Goal: Information Seeking & Learning: Learn about a topic

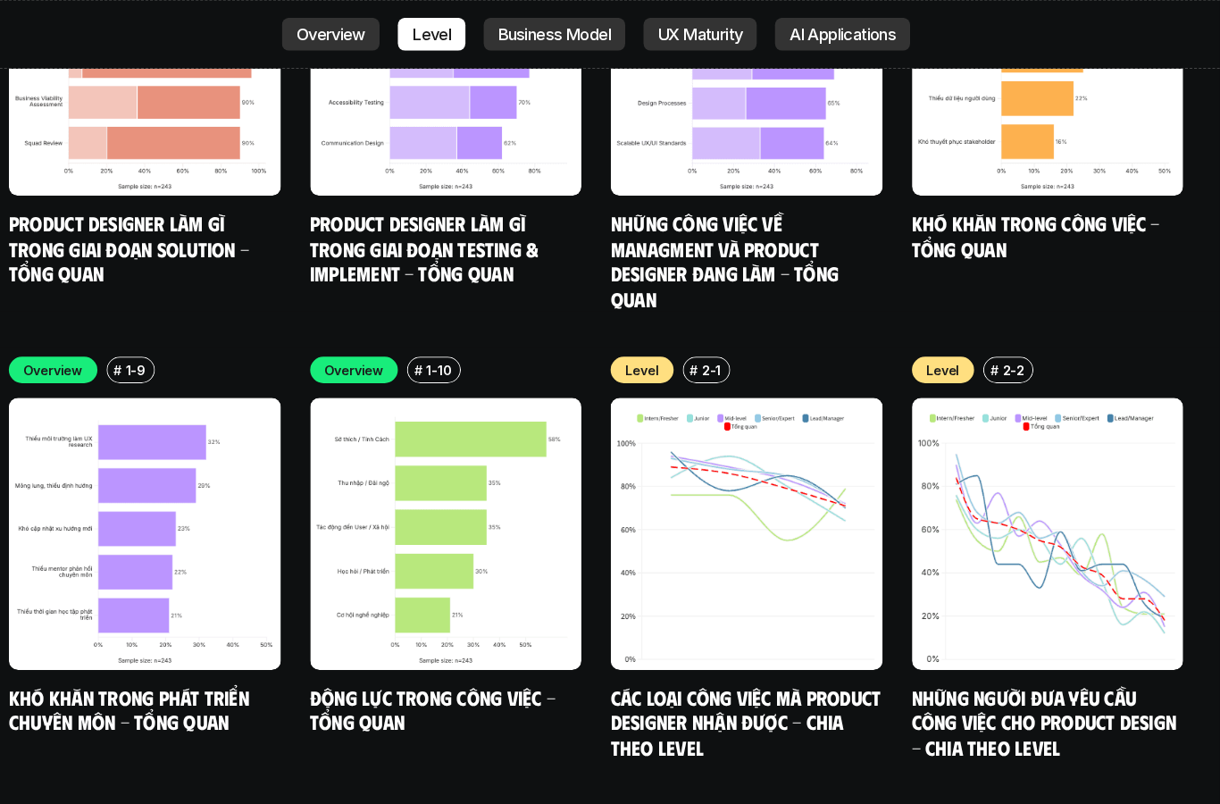
scroll to position [6181, 0]
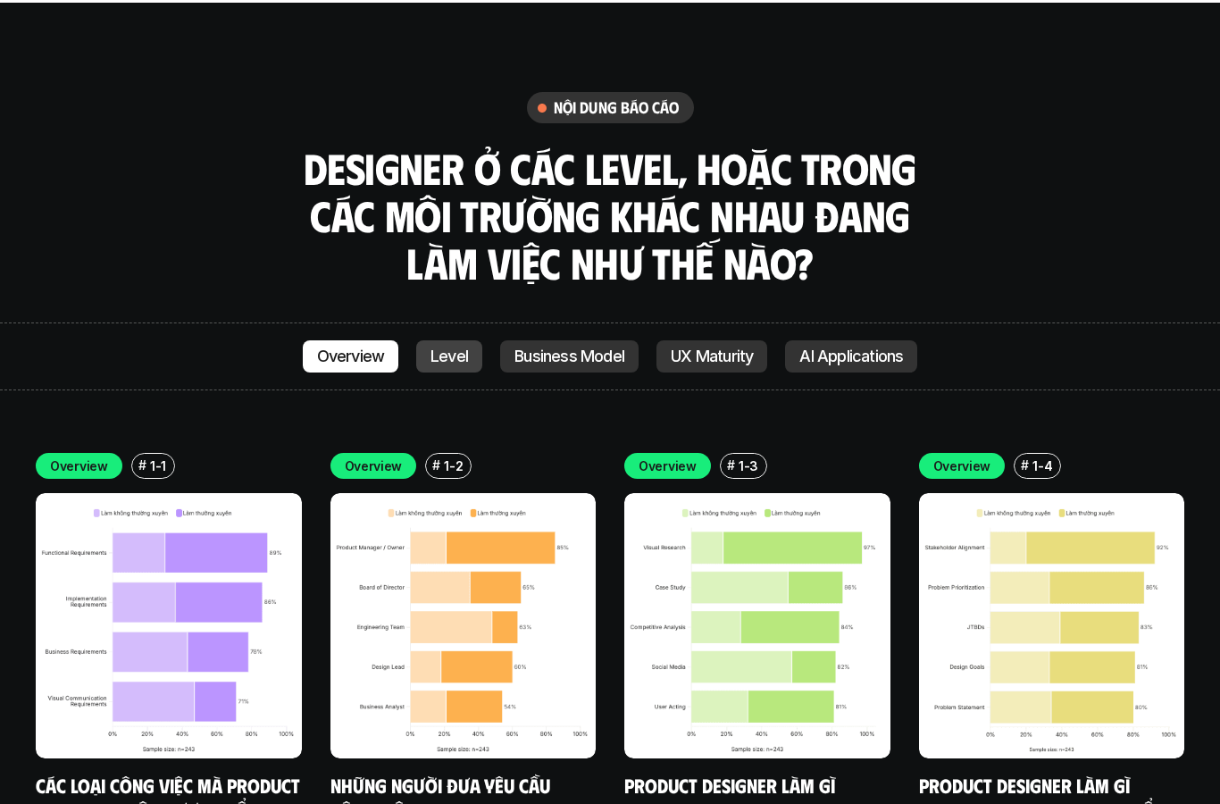
click at [457, 348] on p "Level" at bounding box center [450, 357] width 38 height 18
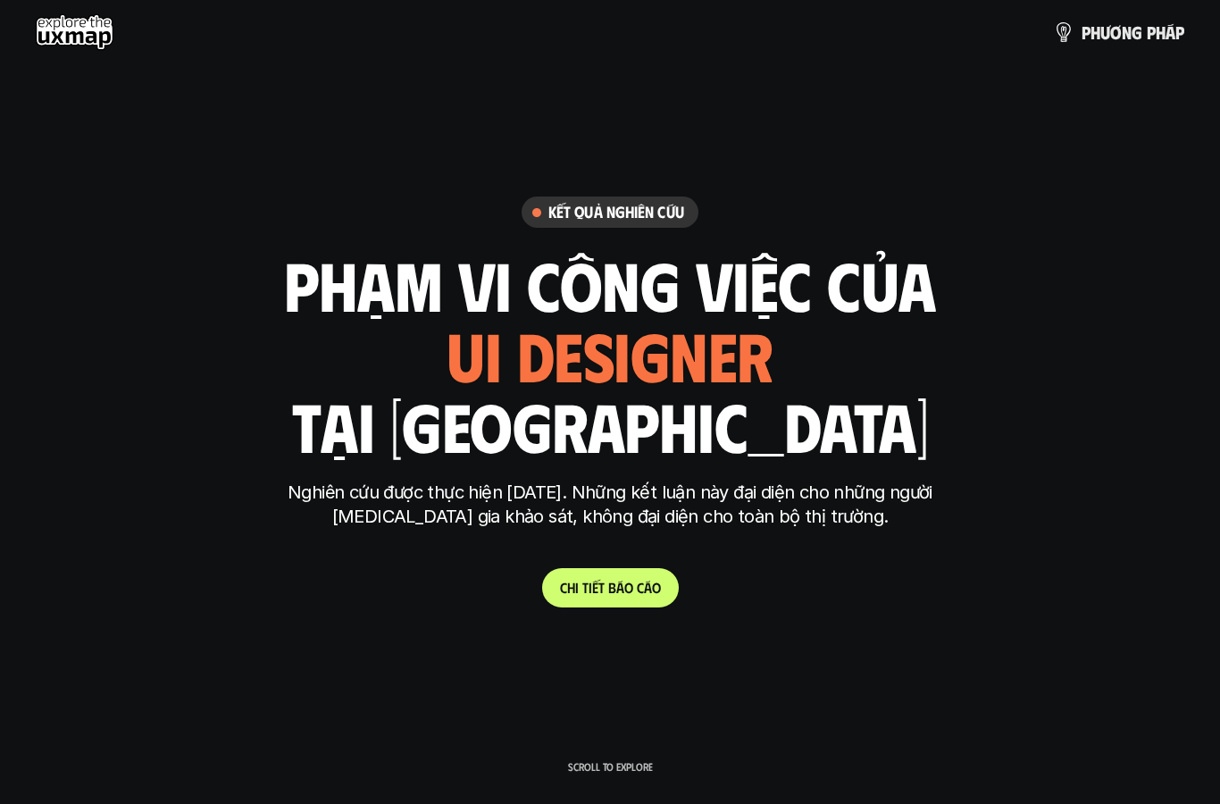
click at [39, 44] on use at bounding box center [75, 32] width 78 height 36
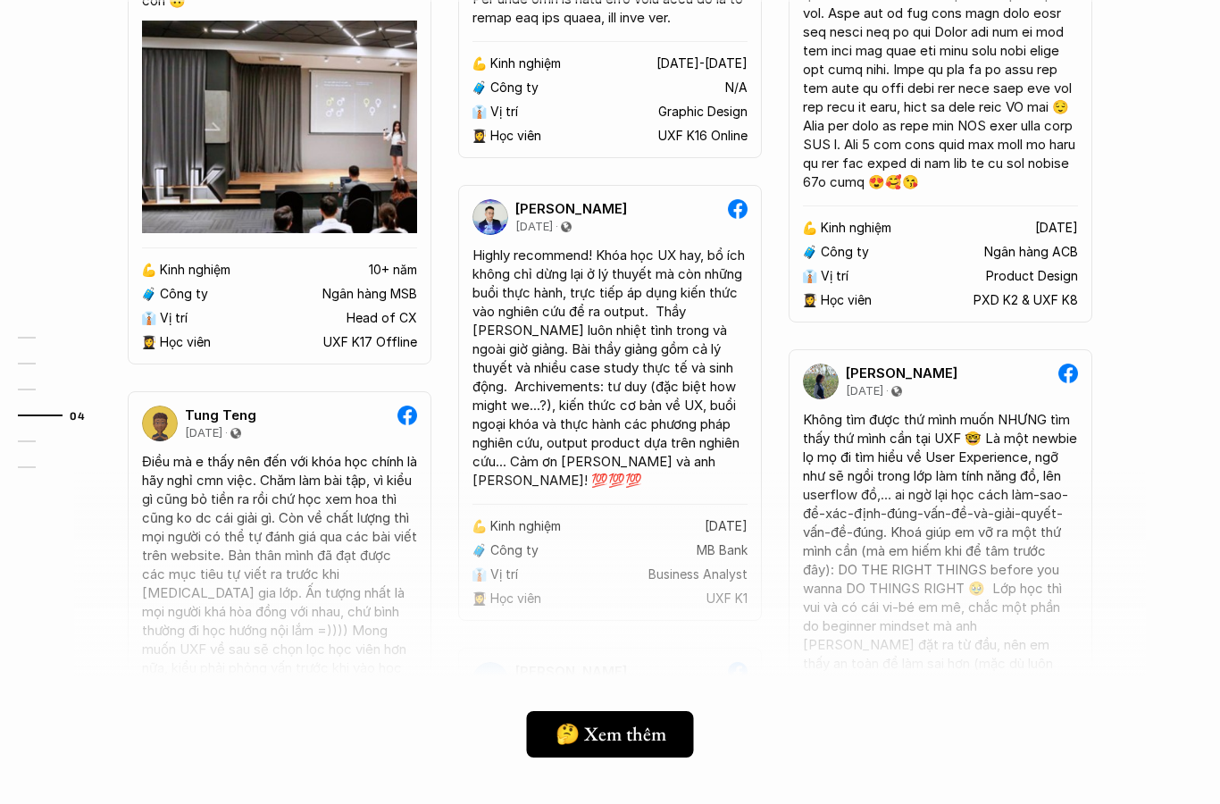
scroll to position [4621, 0]
click at [584, 725] on h5 "🤔 Xem thêm" at bounding box center [610, 735] width 112 height 23
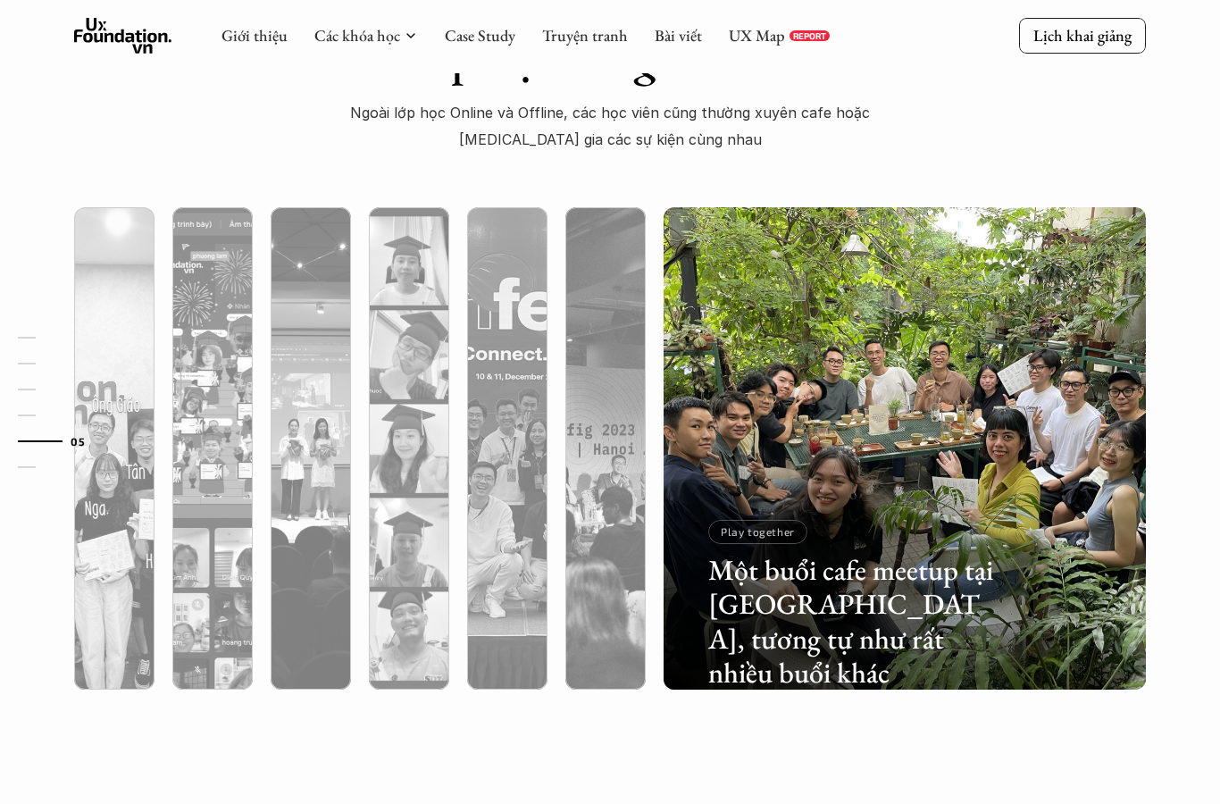
scroll to position [5485, 0]
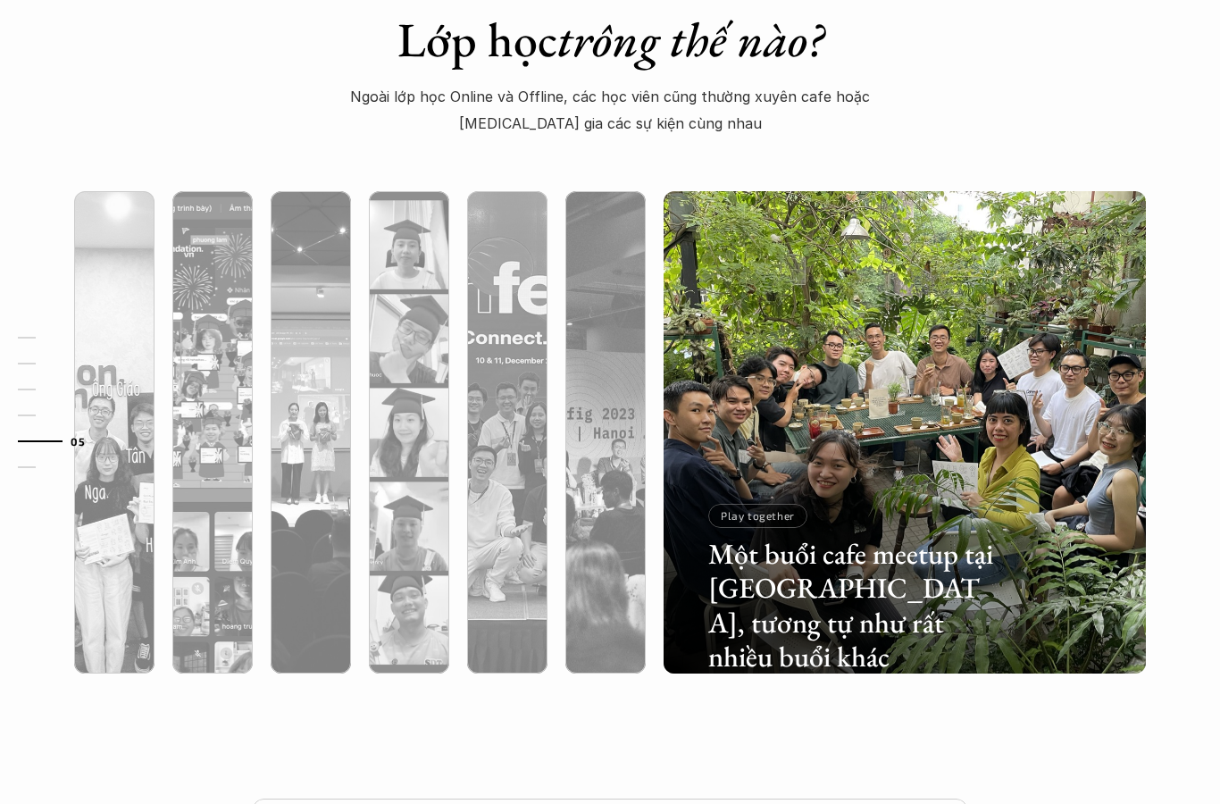
click at [199, 532] on div at bounding box center [212, 527] width 80 height 291
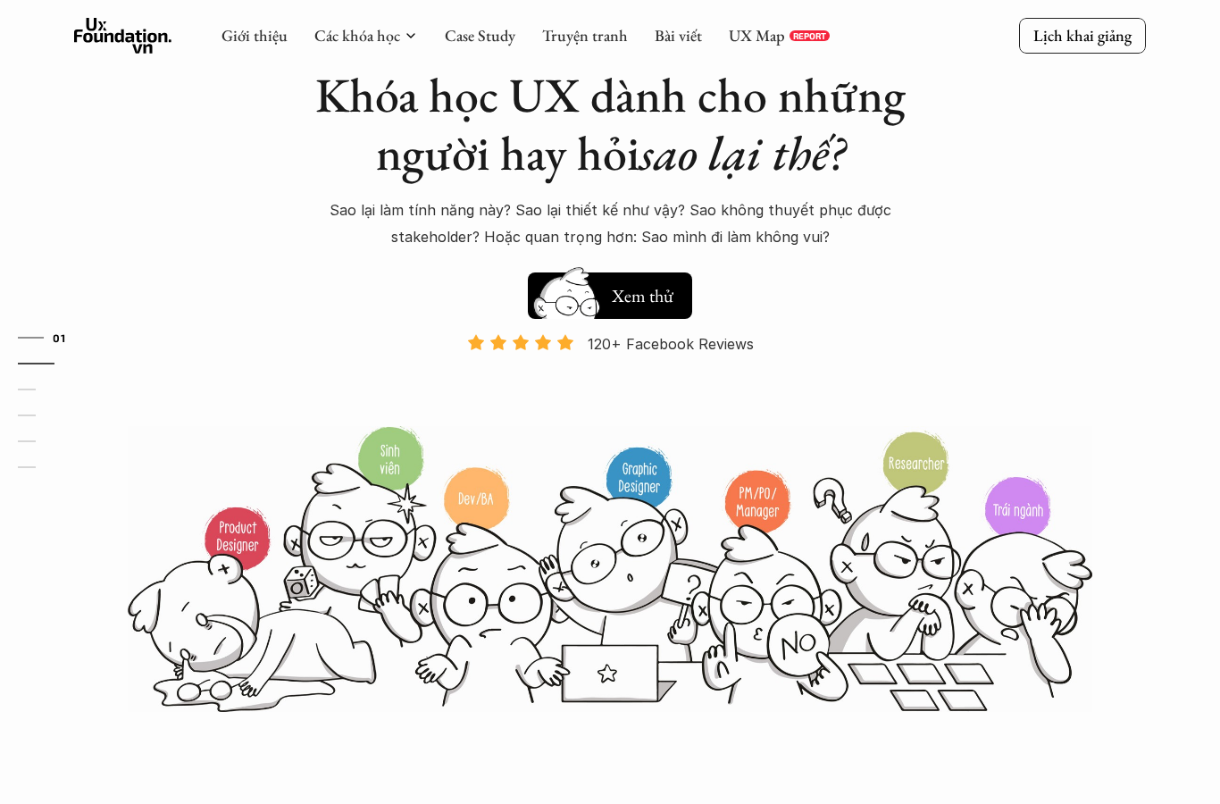
scroll to position [0, 0]
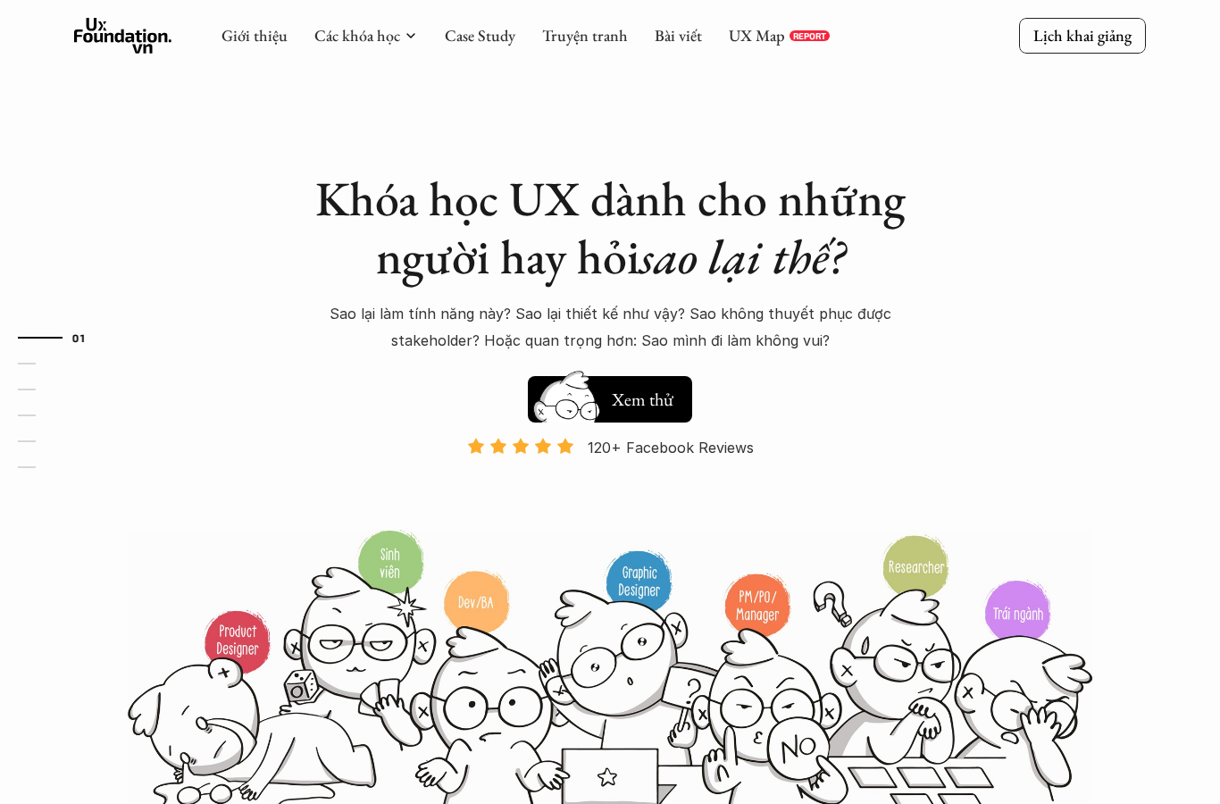
click at [371, 38] on link "Các khóa học" at bounding box center [357, 35] width 86 height 21
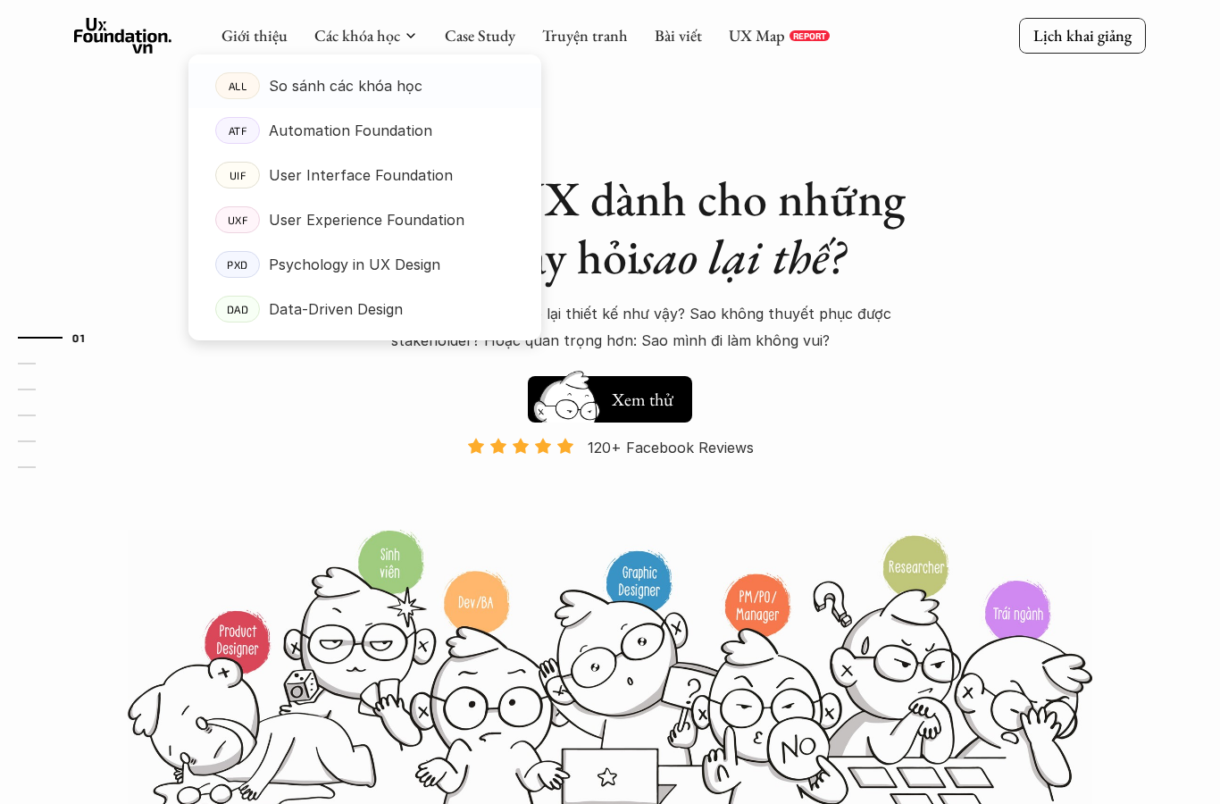
click at [292, 72] on p "So sánh các khóa học" at bounding box center [346, 85] width 154 height 27
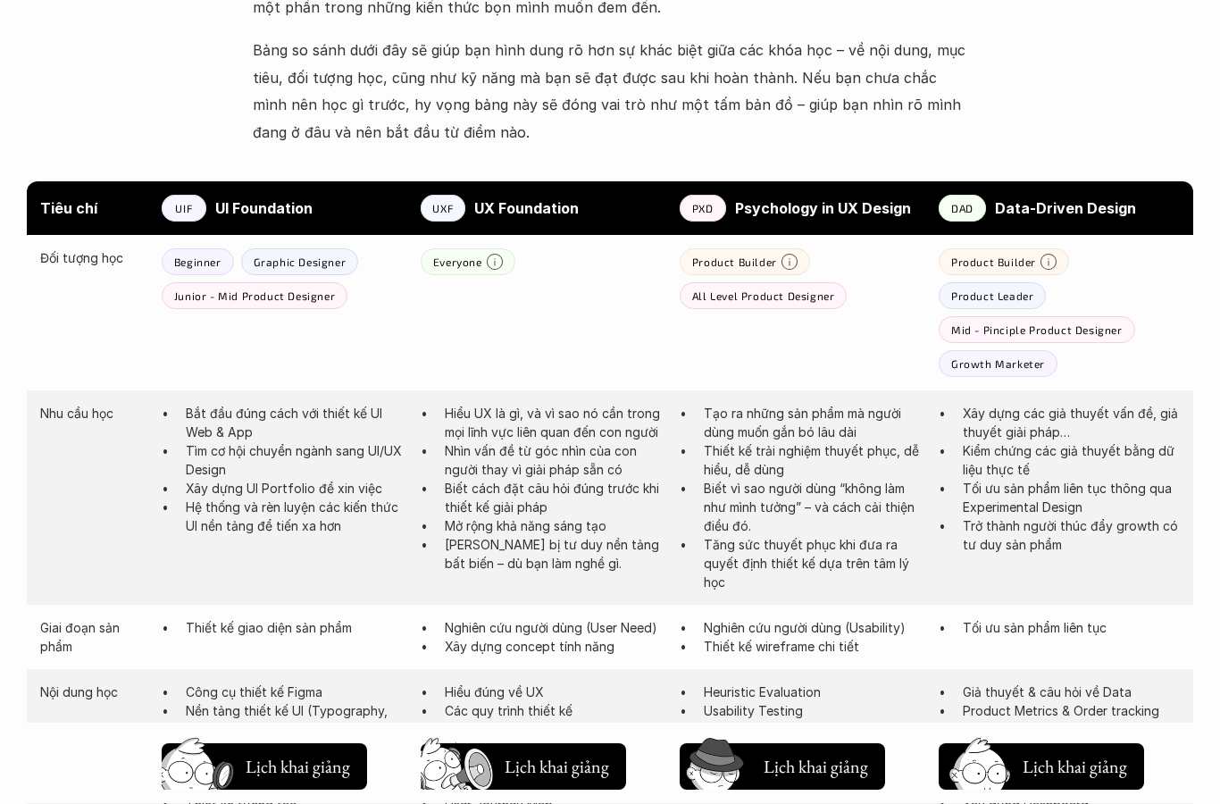
scroll to position [855, 0]
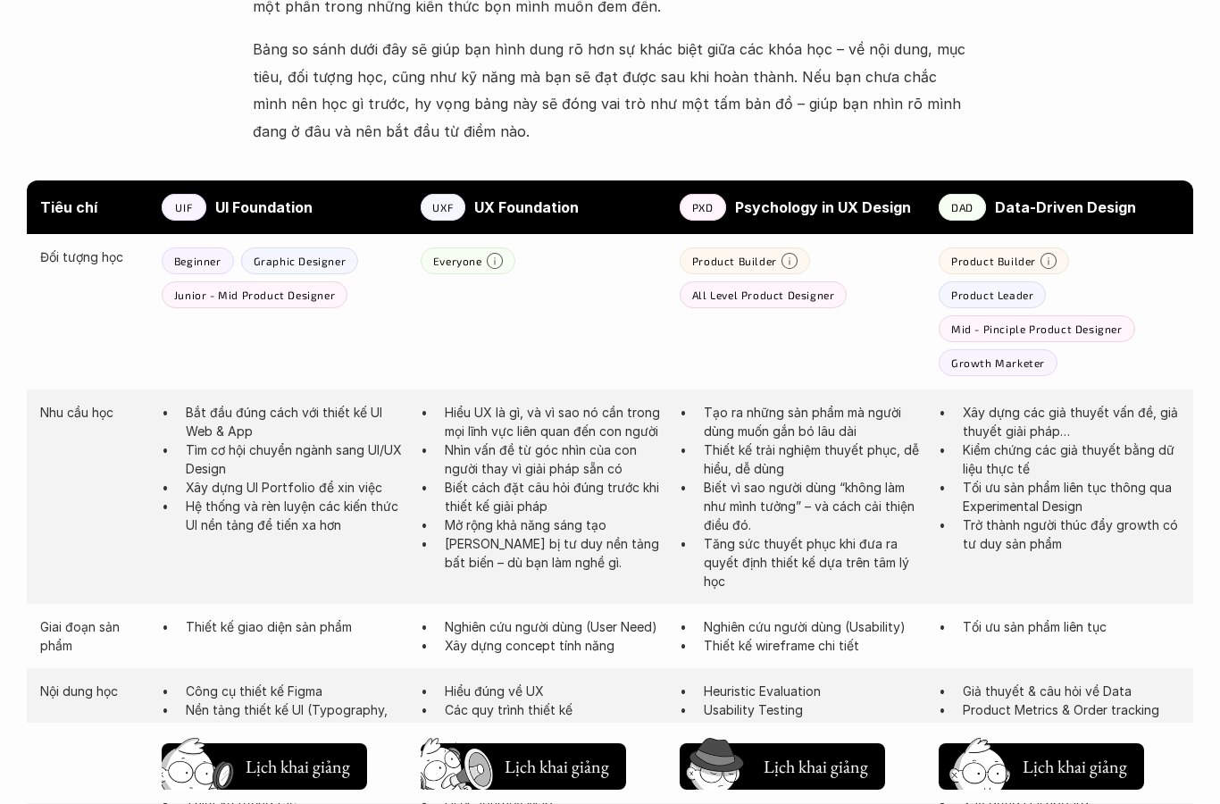
click at [163, 539] on div "Nhu cầu học Bắt đầu đúng cách với thiết kế UI Web & App Tìm cơ hội chuyển ngành…" at bounding box center [610, 497] width 1167 height 214
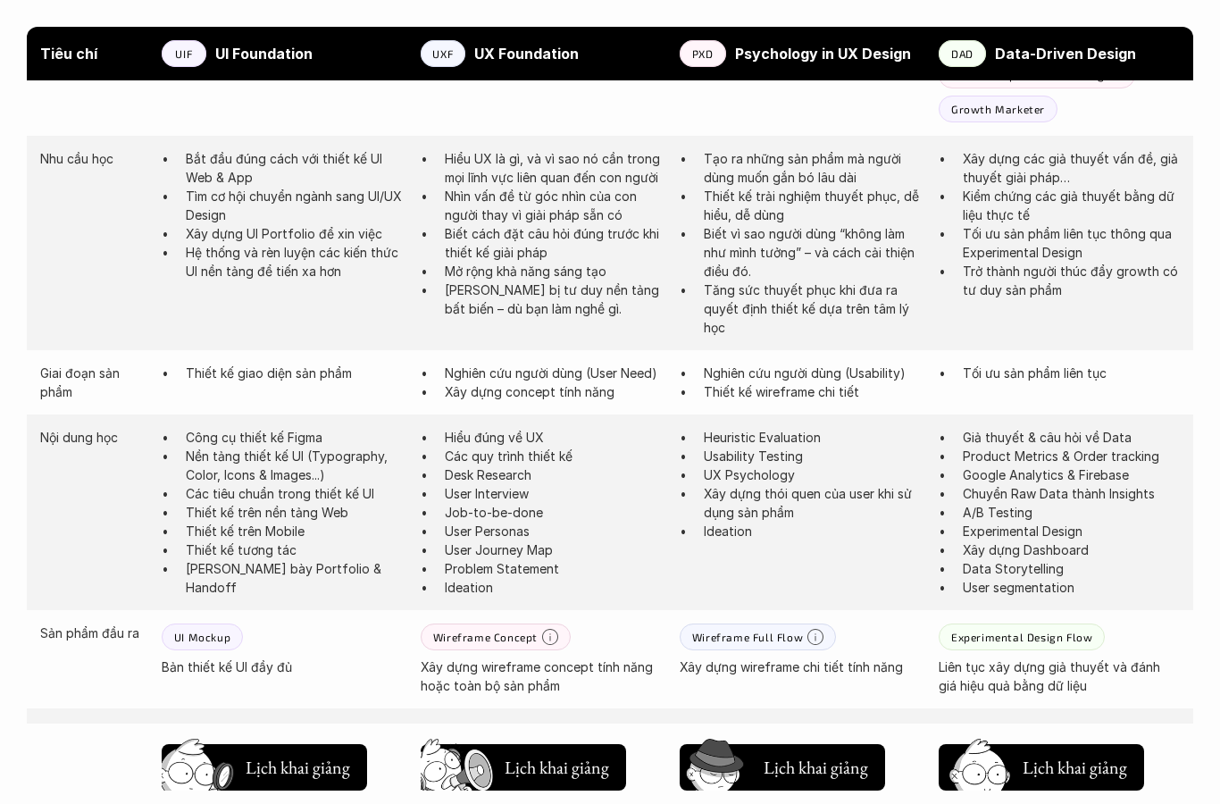
scroll to position [1253, 0]
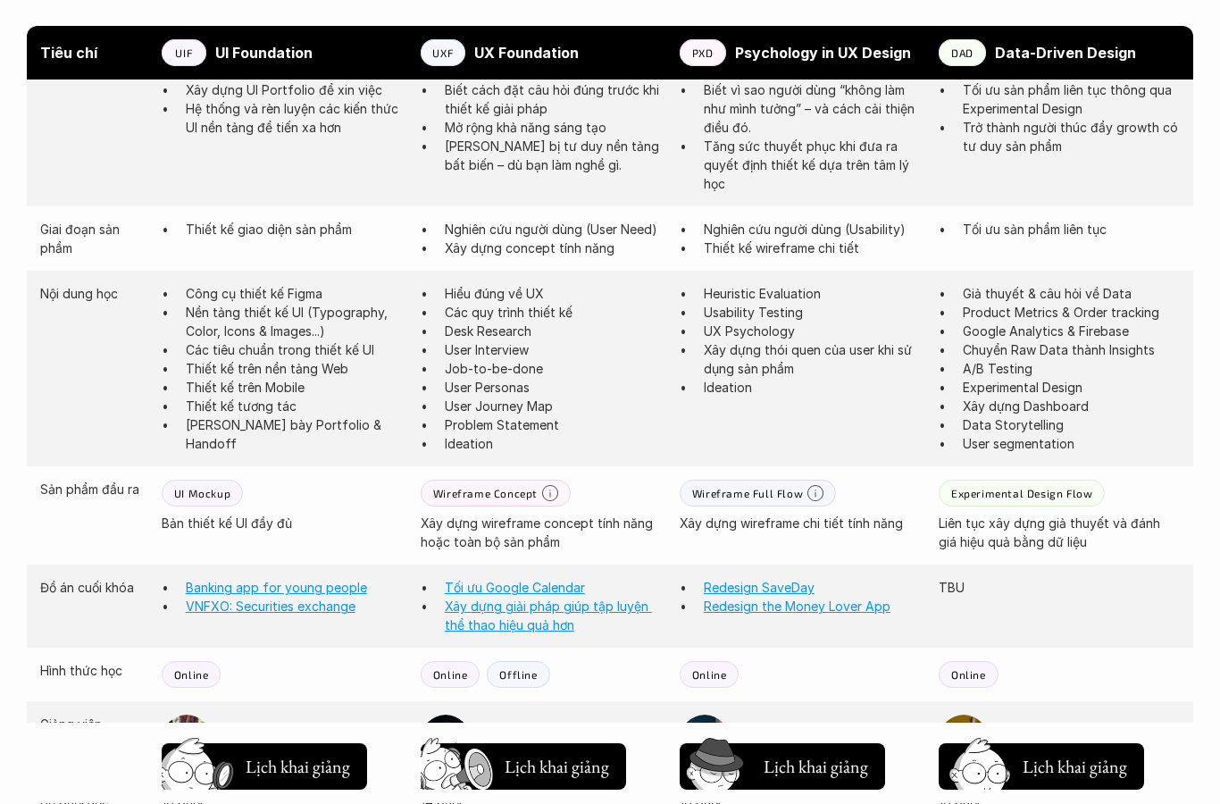
click at [281, 608] on link "VNFXO: Securities exchange" at bounding box center [271, 606] width 170 height 15
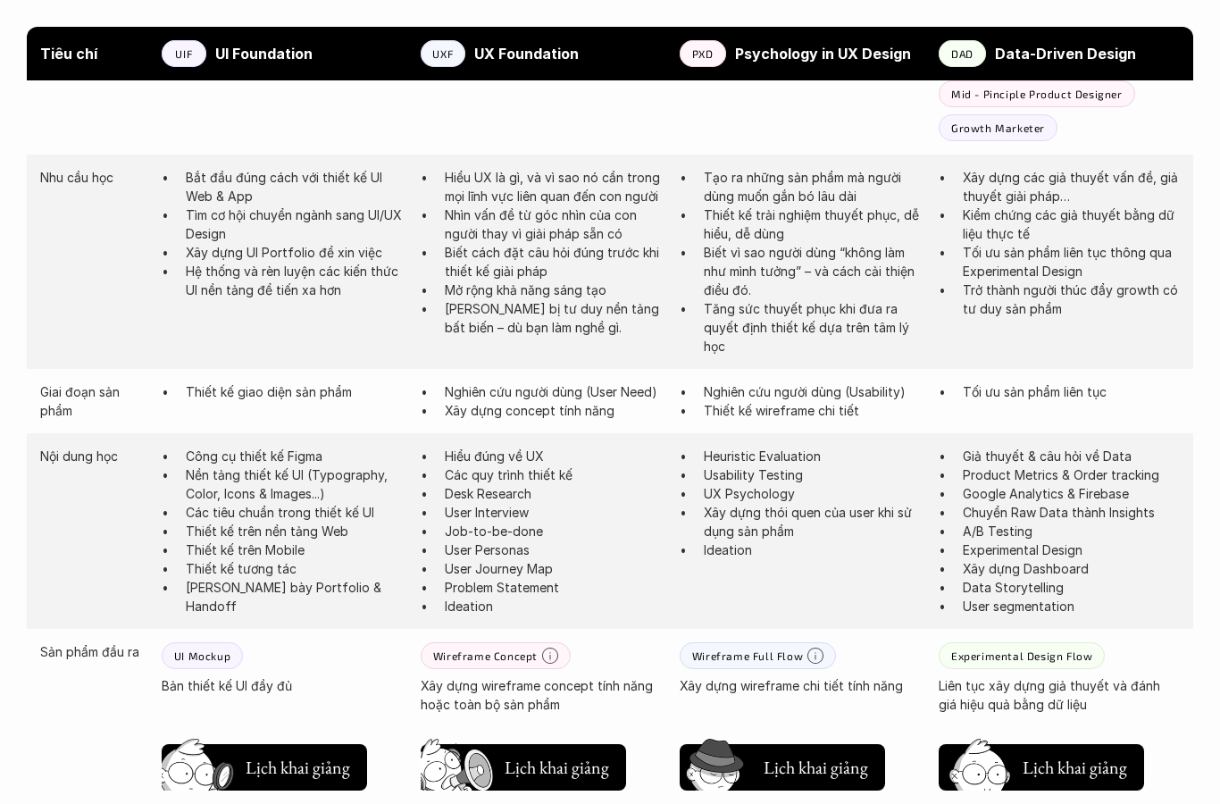
scroll to position [1093, 0]
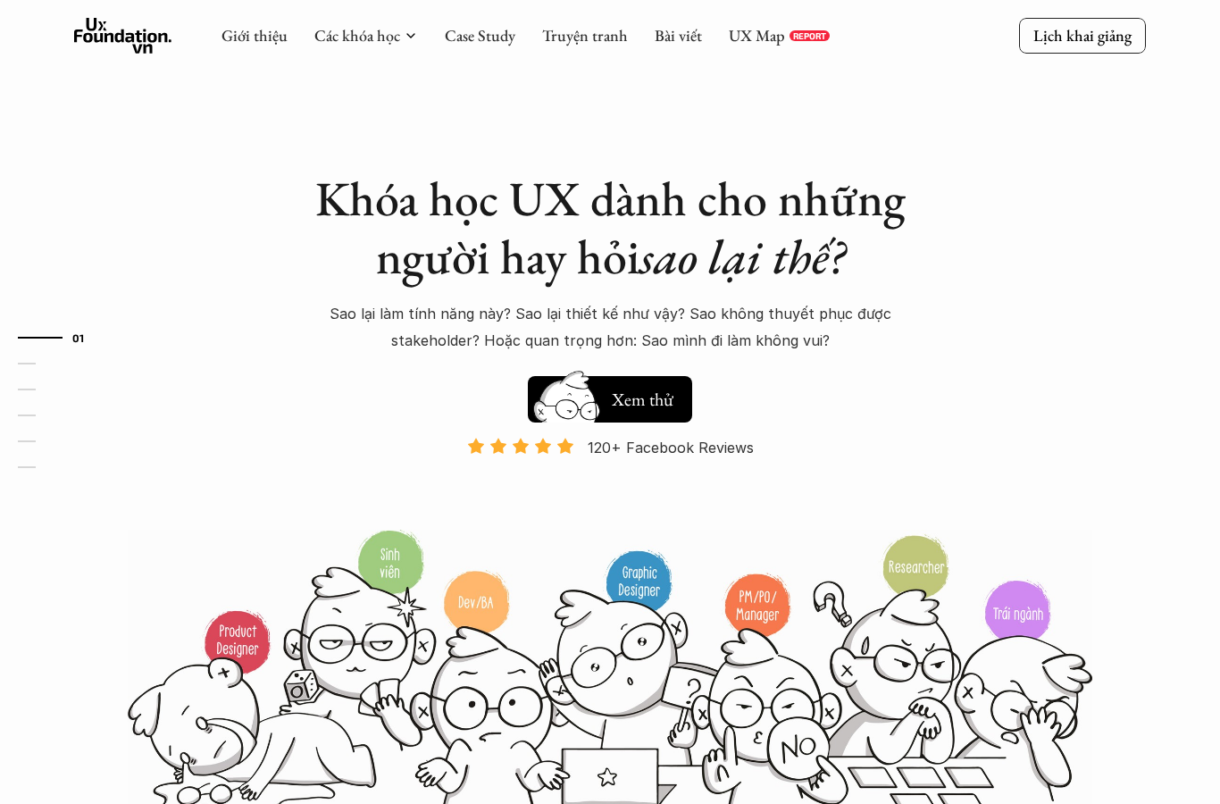
click at [353, 48] on div "Giới thiệu Các khóa học Case Study Truyện tranh Bài viết UX Map REPORT" at bounding box center [526, 36] width 608 height 36
click at [361, 29] on link "Các khóa học" at bounding box center [357, 35] width 86 height 21
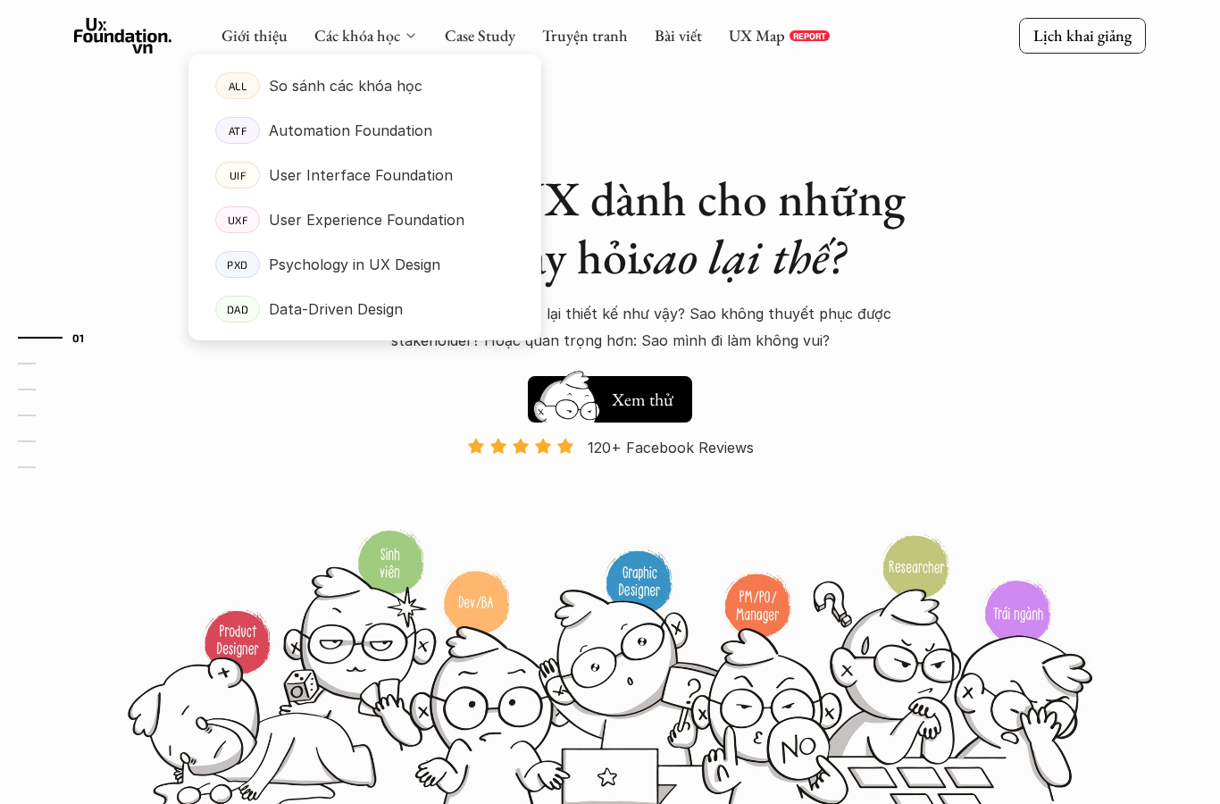
click at [283, 72] on p "So sánh các khóa học" at bounding box center [346, 85] width 154 height 27
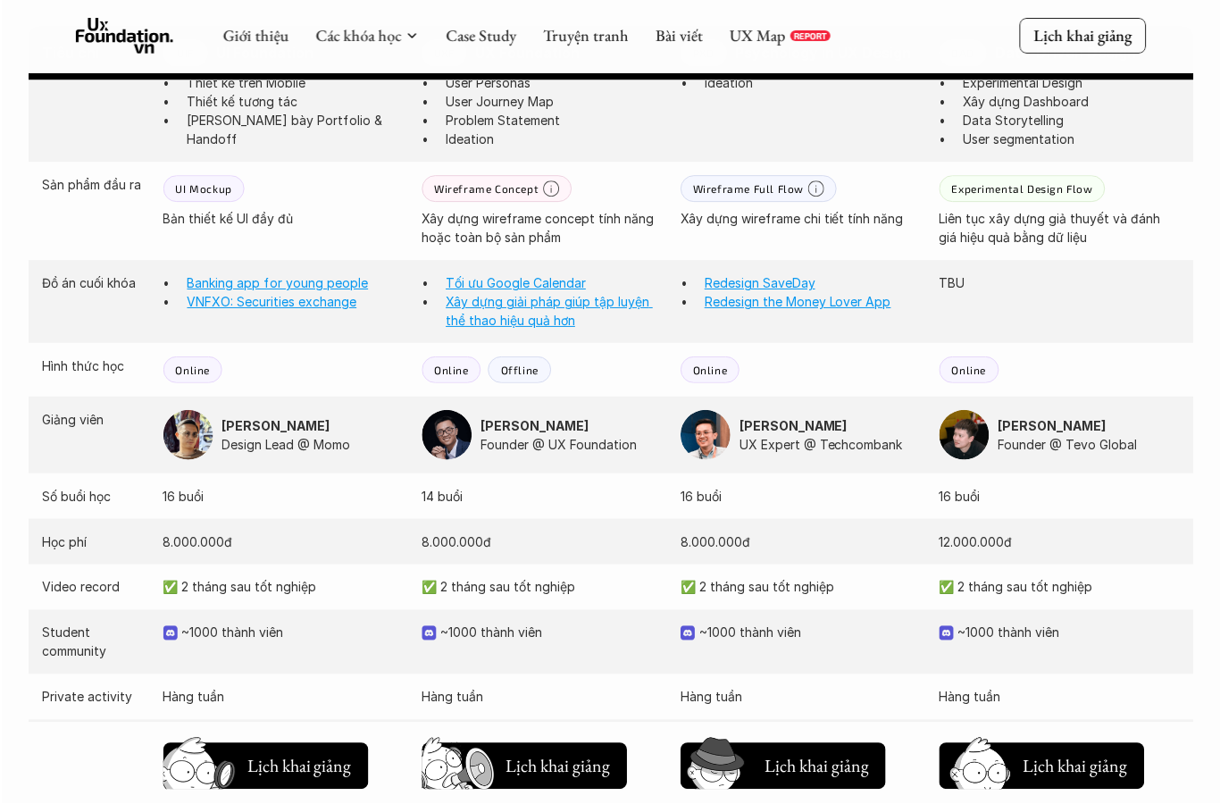
scroll to position [1552, 0]
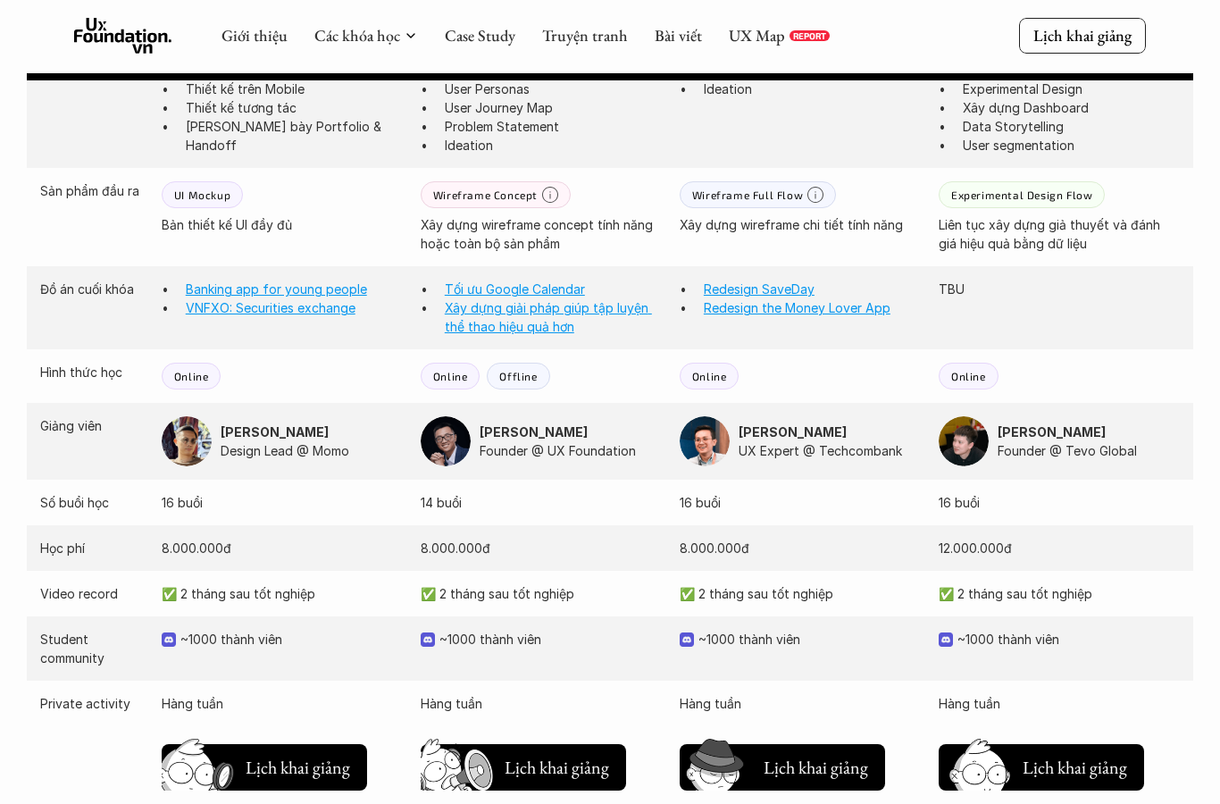
click at [186, 441] on img at bounding box center [187, 441] width 50 height 50
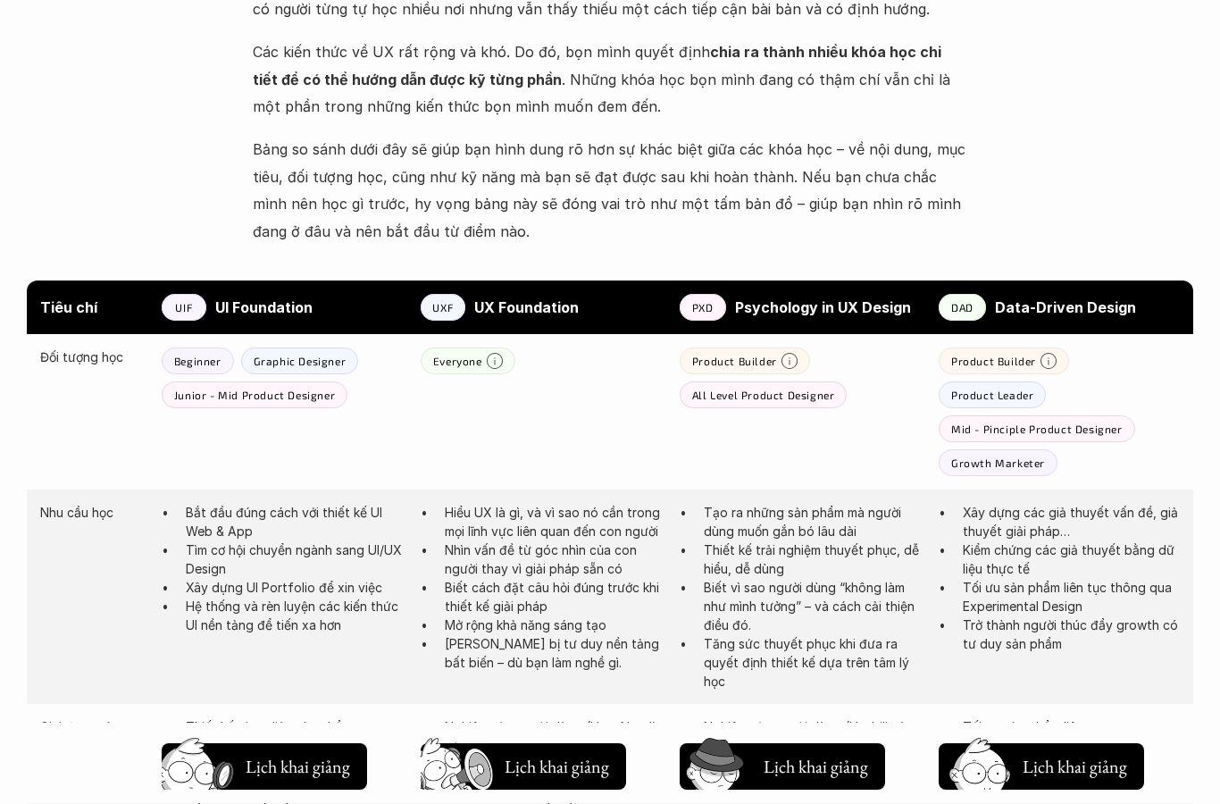
scroll to position [544, 0]
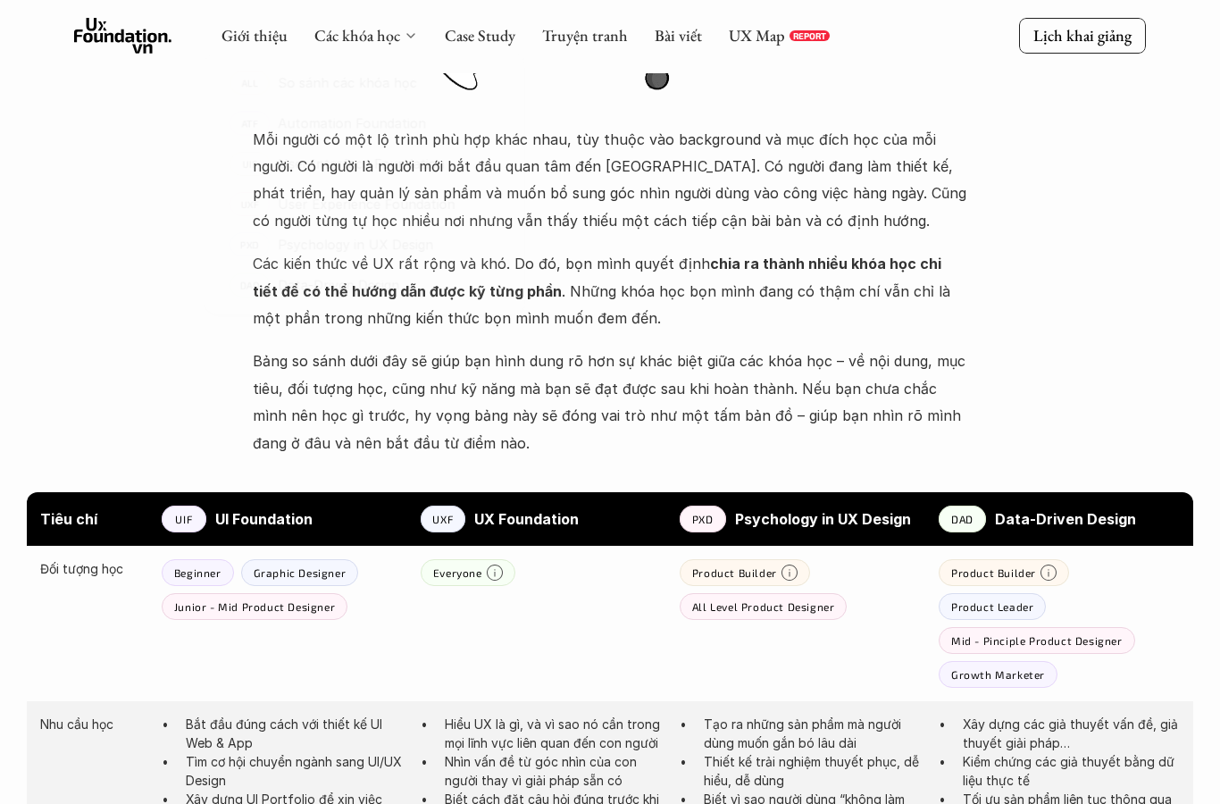
click at [369, 38] on link "Các khóa học" at bounding box center [357, 35] width 86 height 21
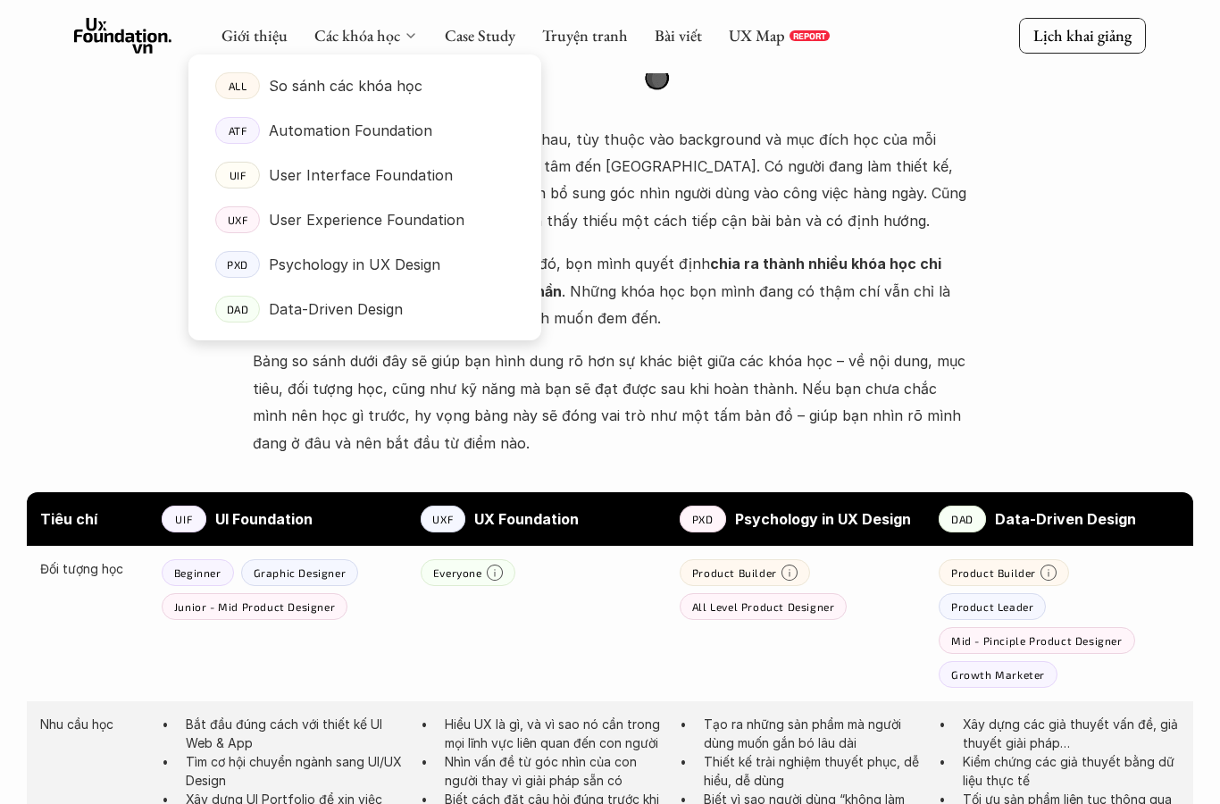
click at [289, 175] on p "User Interface Foundation" at bounding box center [361, 175] width 184 height 27
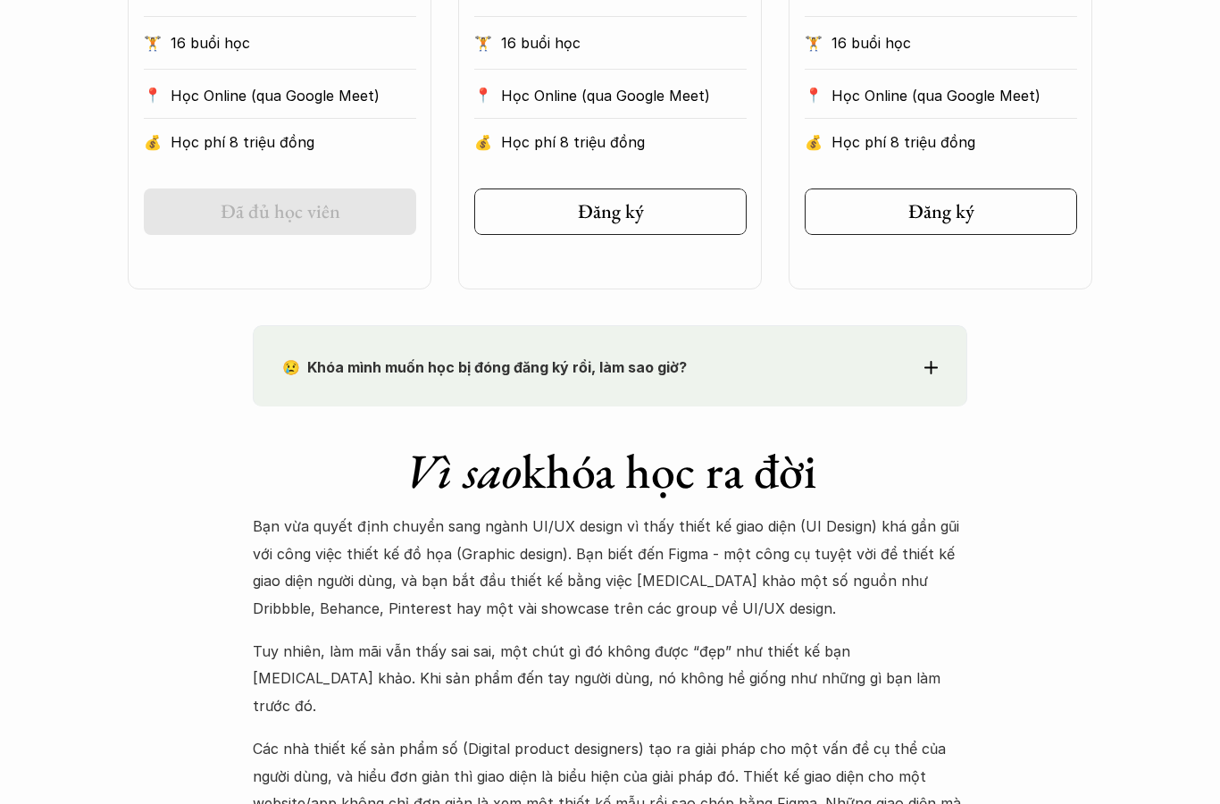
scroll to position [1387, 0]
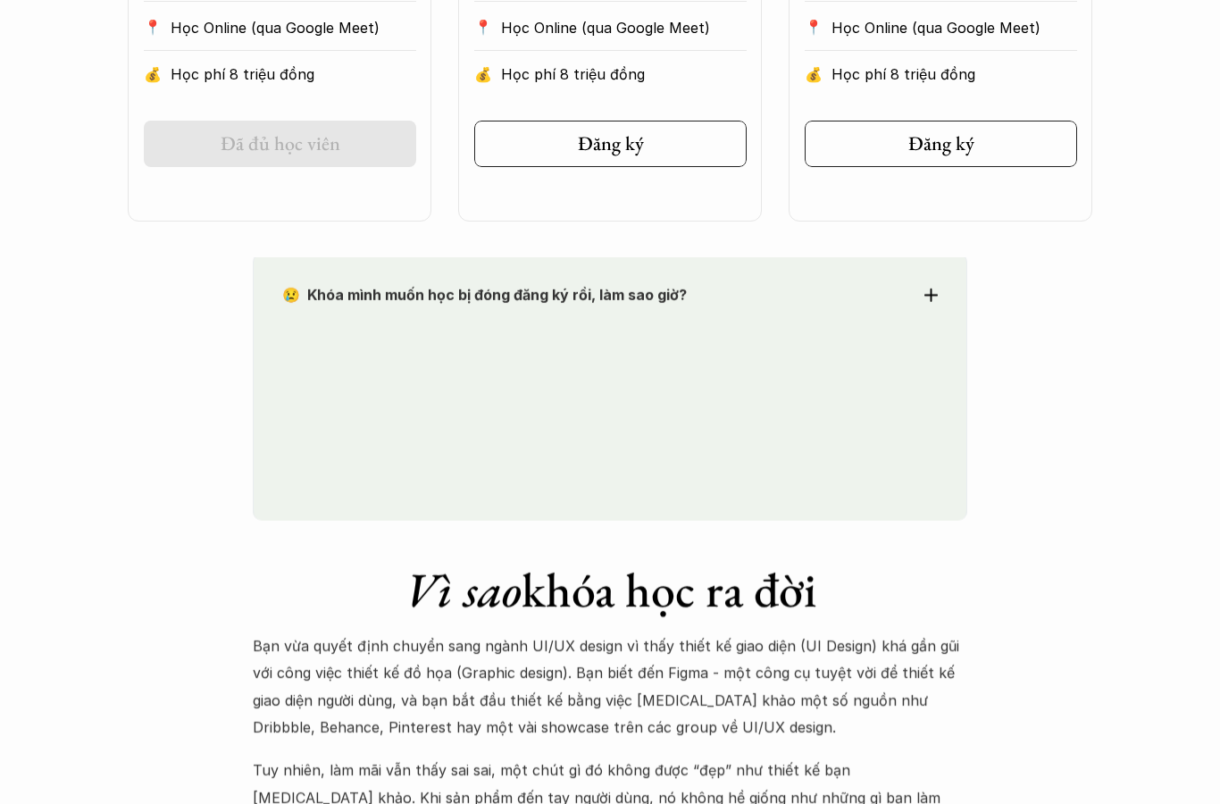
click at [308, 281] on div "😢 Khóa mình muốn học bị đóng đăng ký rồi, làm sao giờ? Chào bạn, Bọn mình rất t…" at bounding box center [610, 387] width 715 height 269
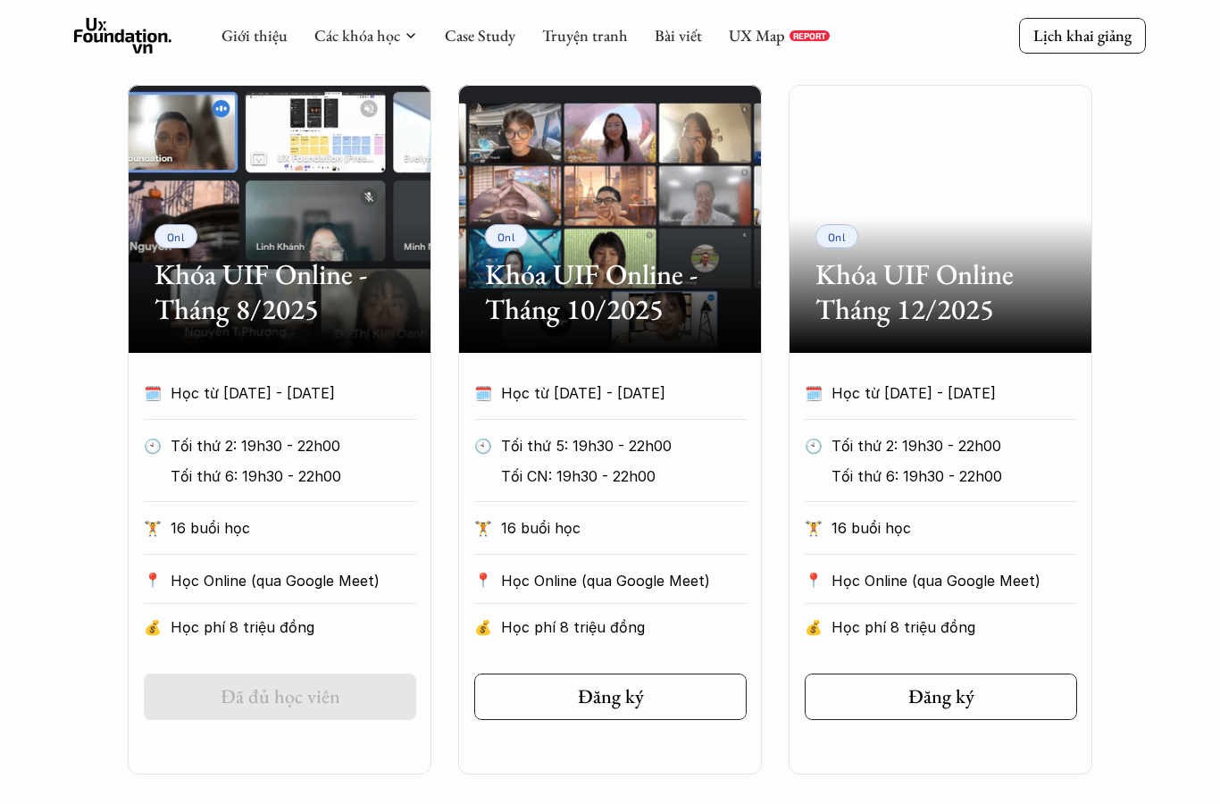
scroll to position [819, 0]
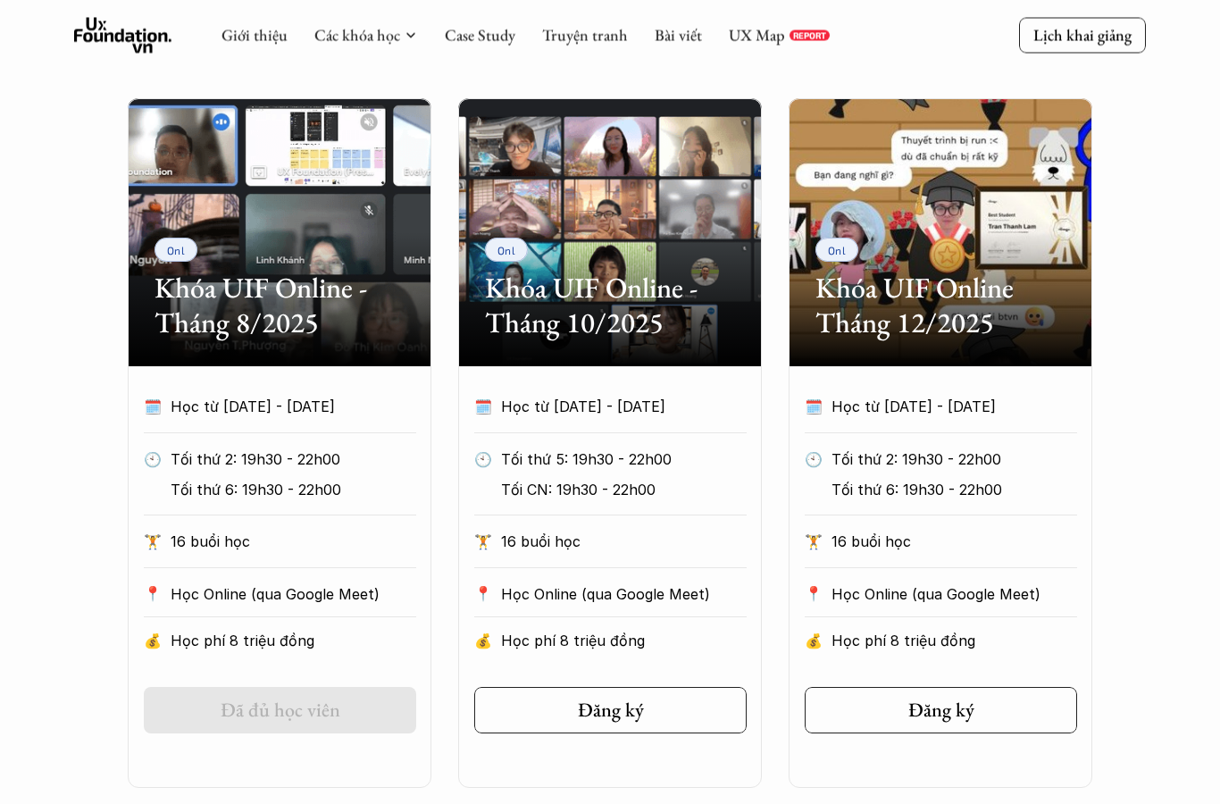
click at [163, 228] on div "Onl Khóa UIF Online - Tháng 8/2025" at bounding box center [280, 233] width 304 height 268
click at [155, 155] on div "Onl Khóa UIF Online - Tháng 8/2025" at bounding box center [280, 233] width 304 height 268
click at [518, 256] on div "Onl" at bounding box center [507, 250] width 44 height 24
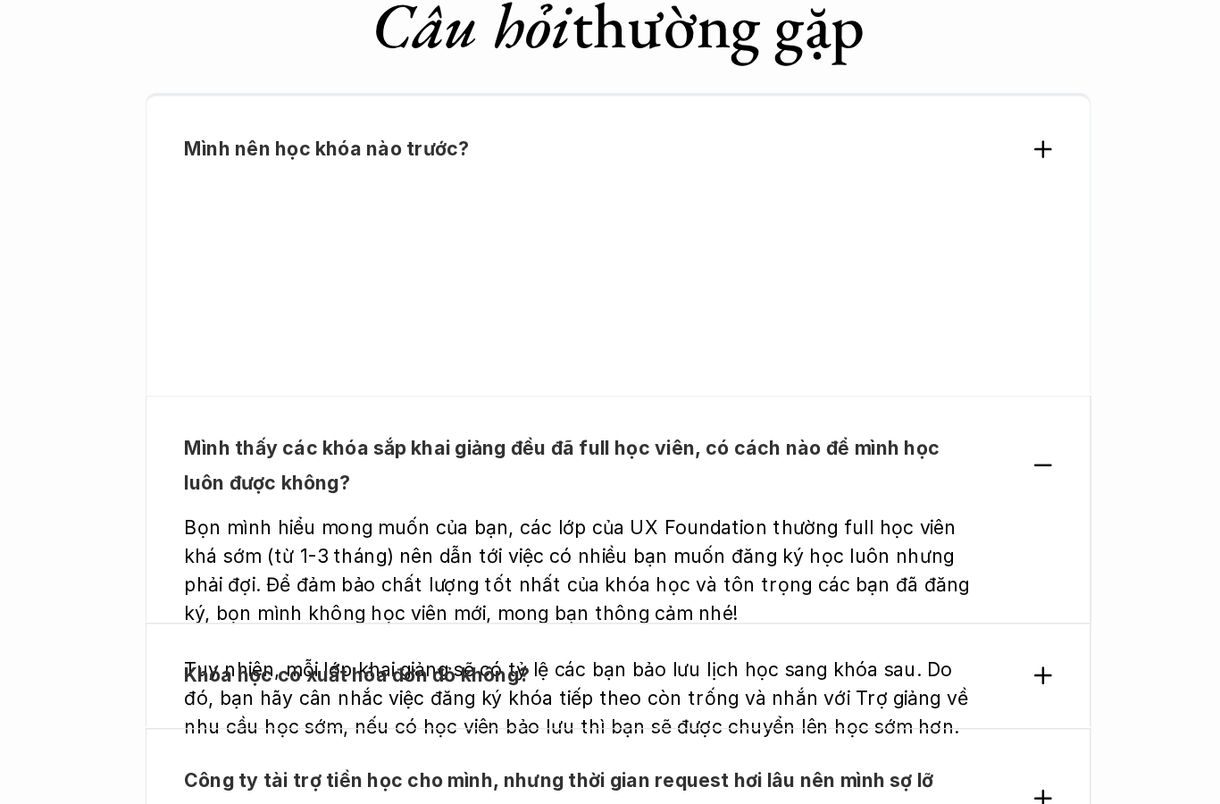
scroll to position [5602, 0]
click at [282, 530] on p "Bọn mình hiểu mong muốn của bạn, các lớp của UX Foundation thường full học viên…" at bounding box center [580, 573] width 597 height 86
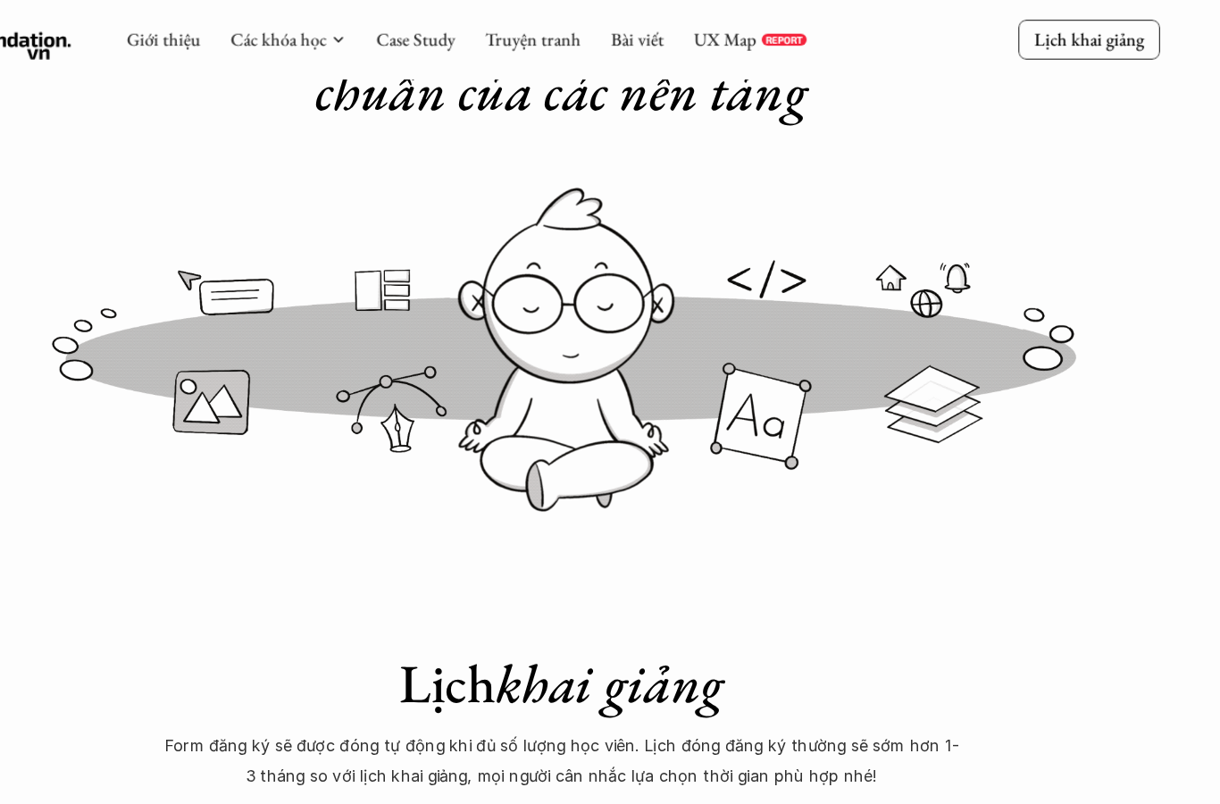
scroll to position [0, 0]
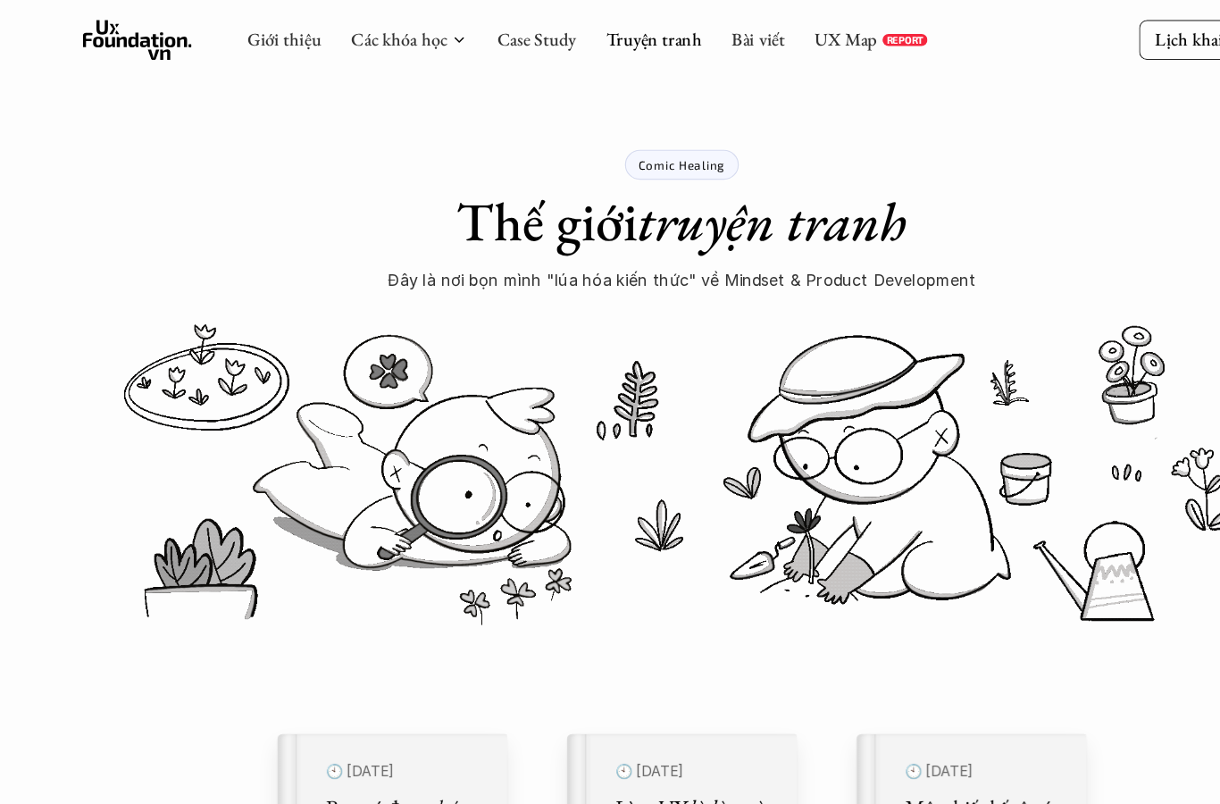
click at [466, 32] on link "Case Study" at bounding box center [480, 35] width 71 height 21
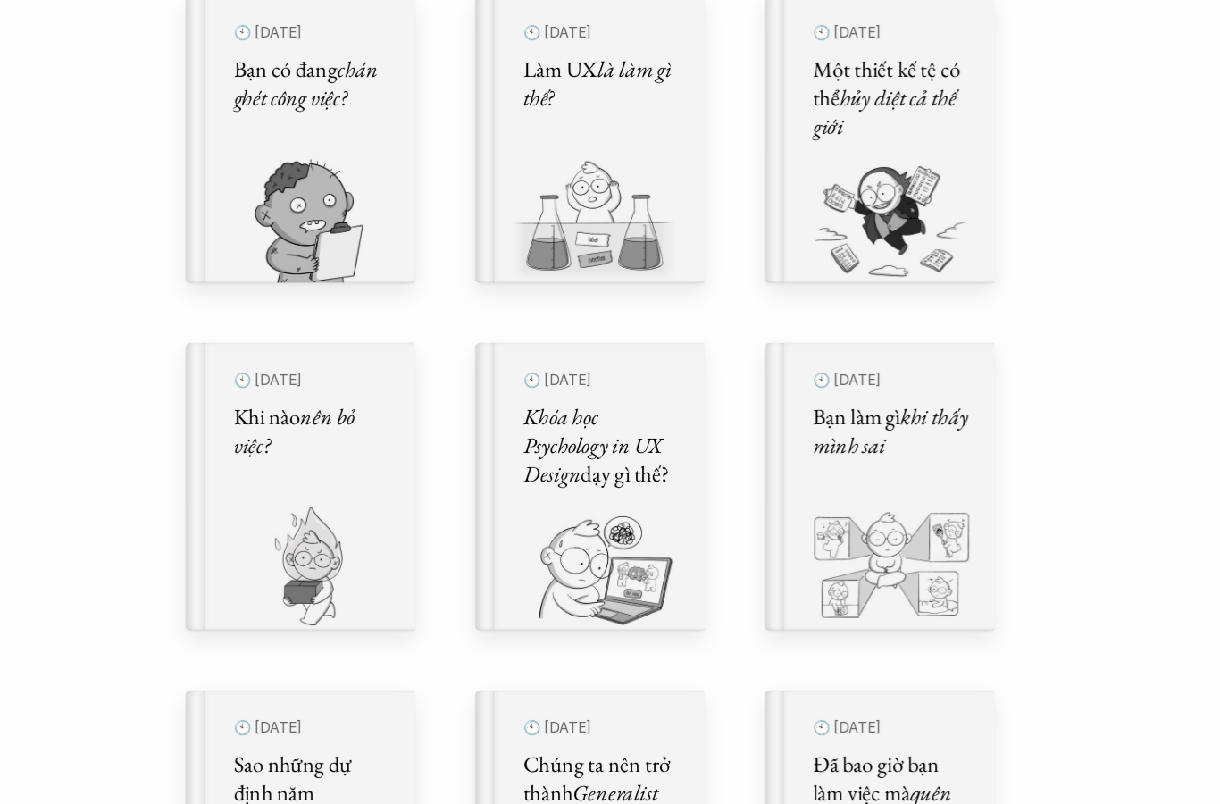
scroll to position [781, 0]
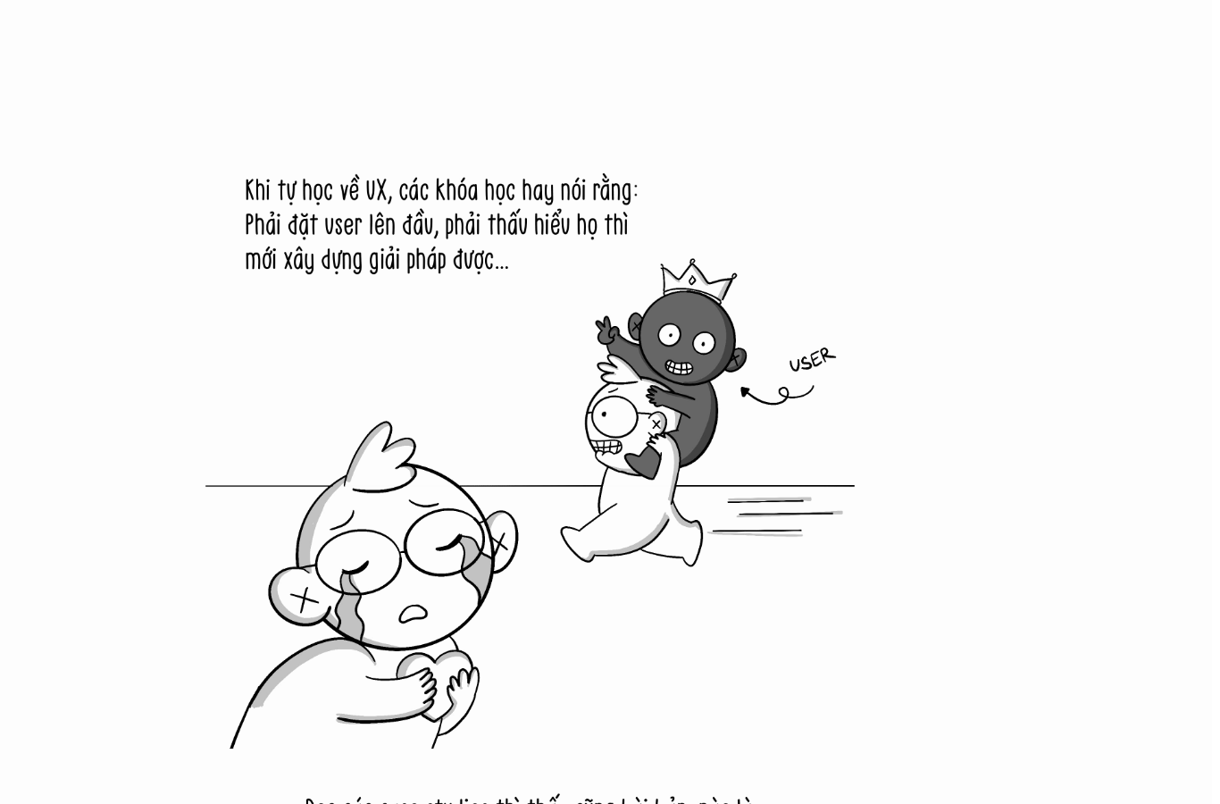
scroll to position [764, 0]
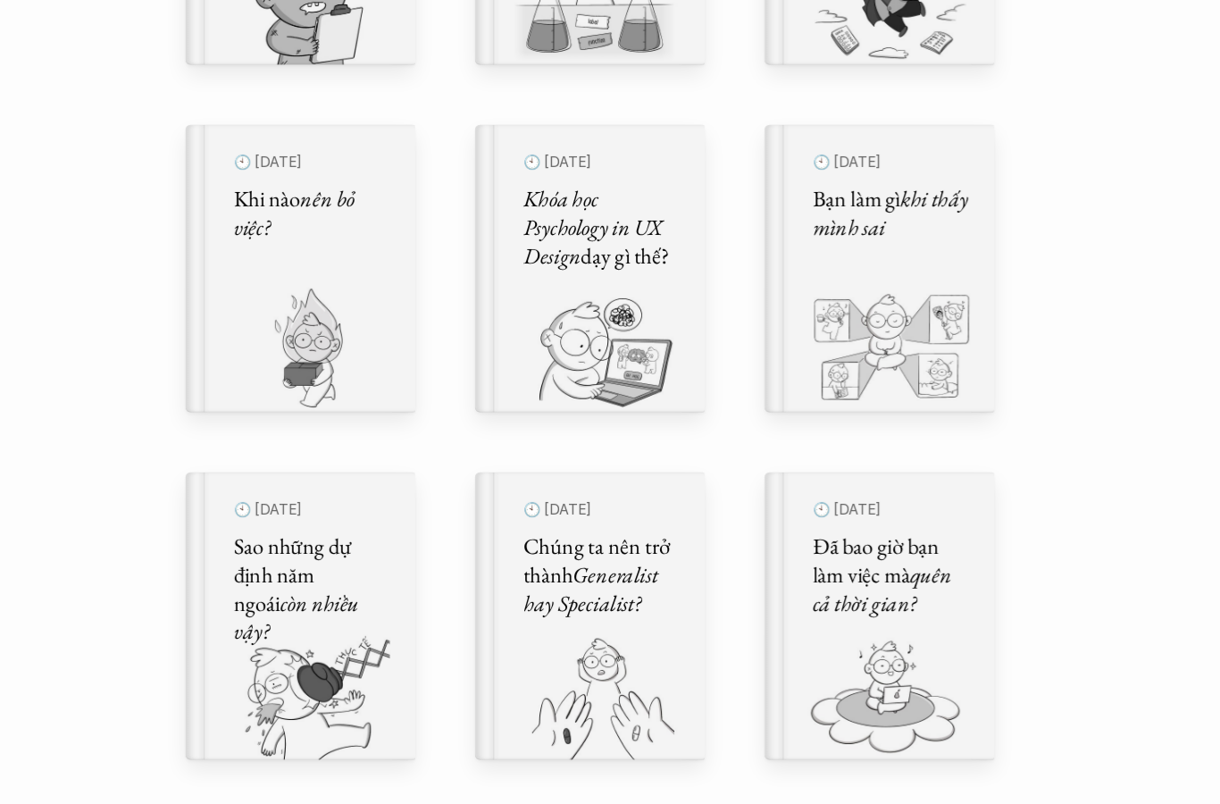
scroll to position [770, 0]
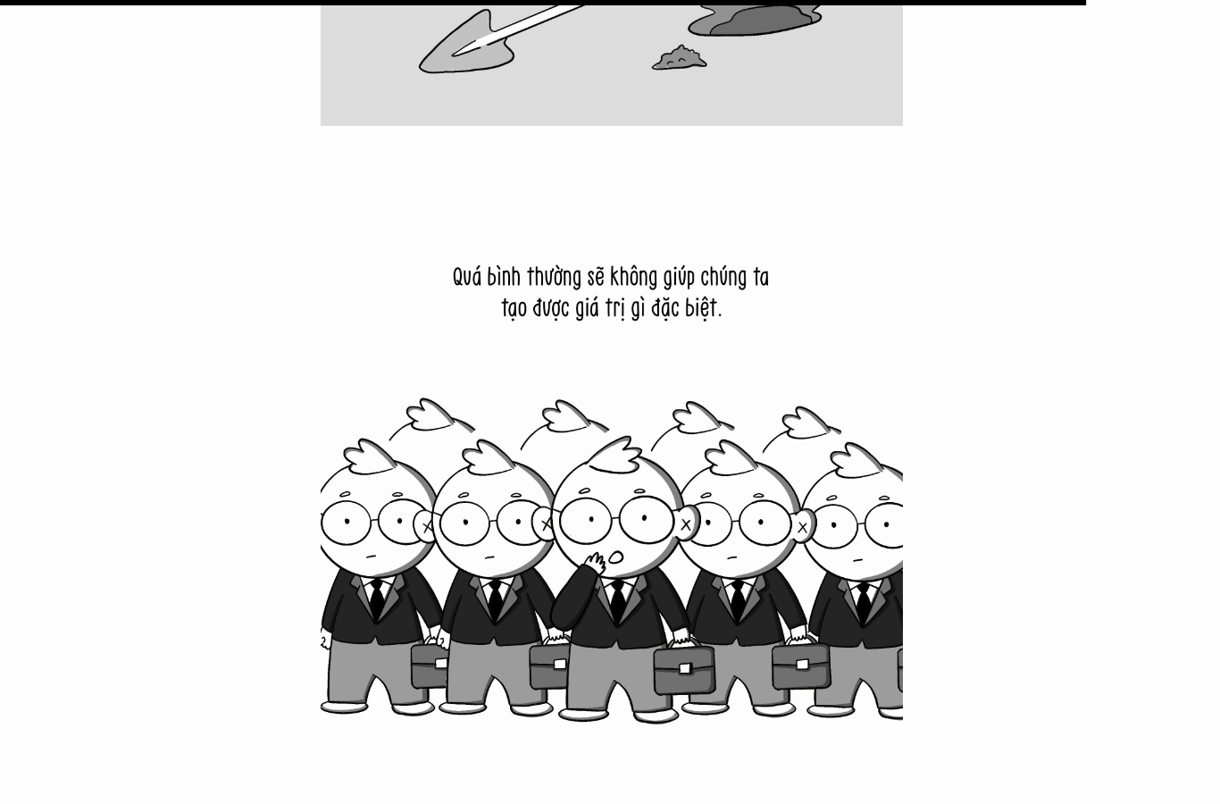
scroll to position [31237, 0]
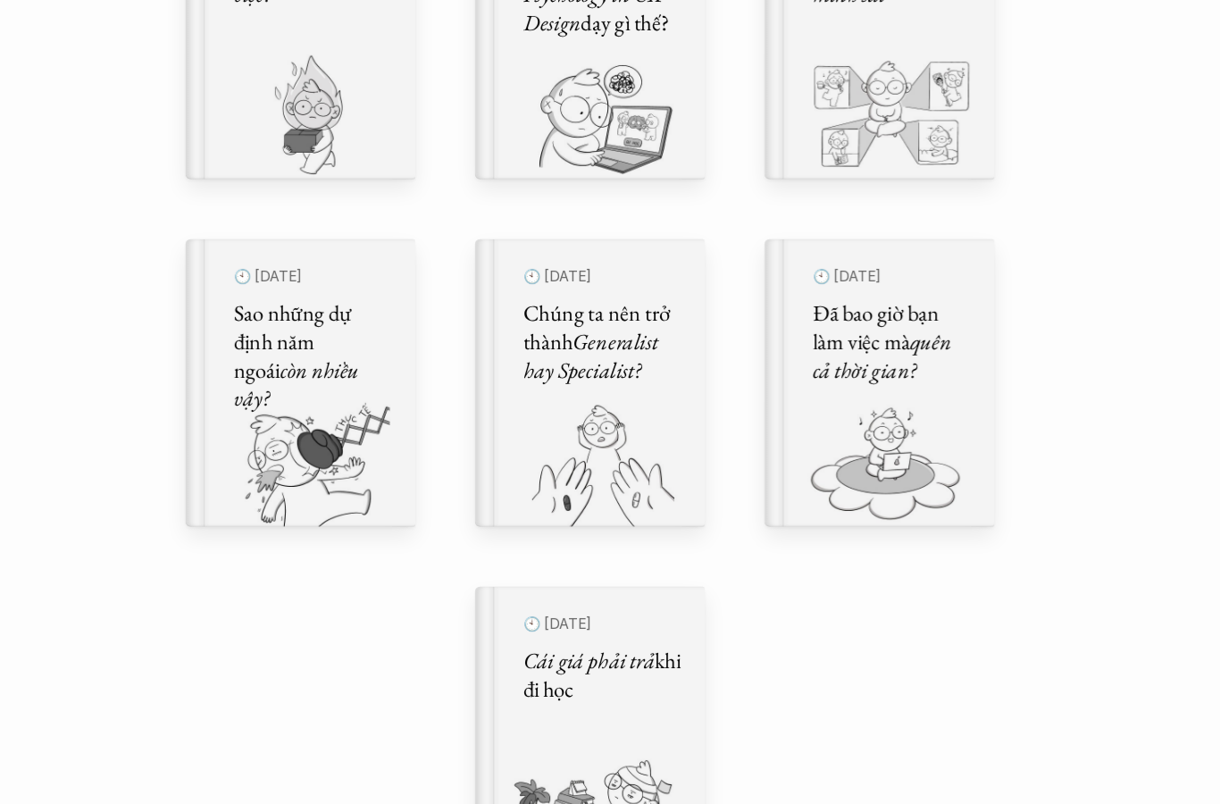
scroll to position [1046, 0]
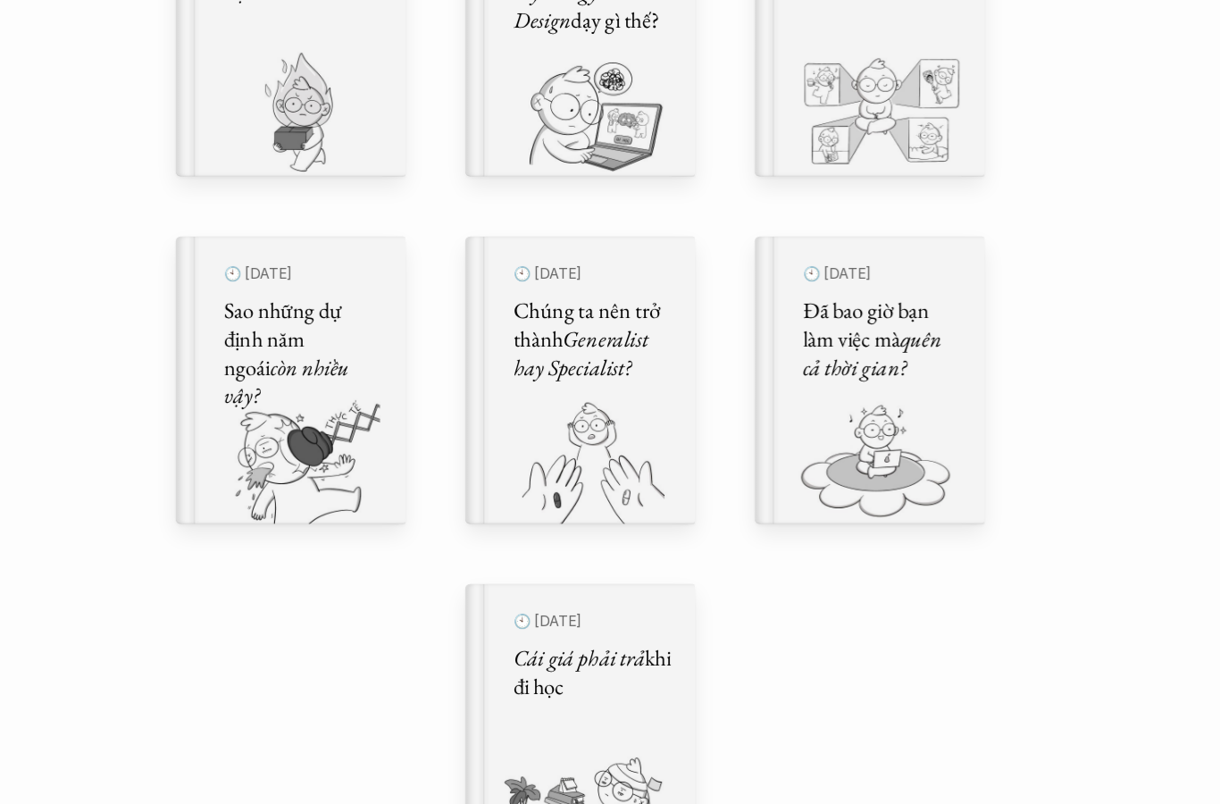
click at [138, 128] on div "Comic Healing Thế giới truyện tranh Đây là nơi bọn mình "lúa hóa kiến thức" về …" at bounding box center [610, 252] width 1220 height 2596
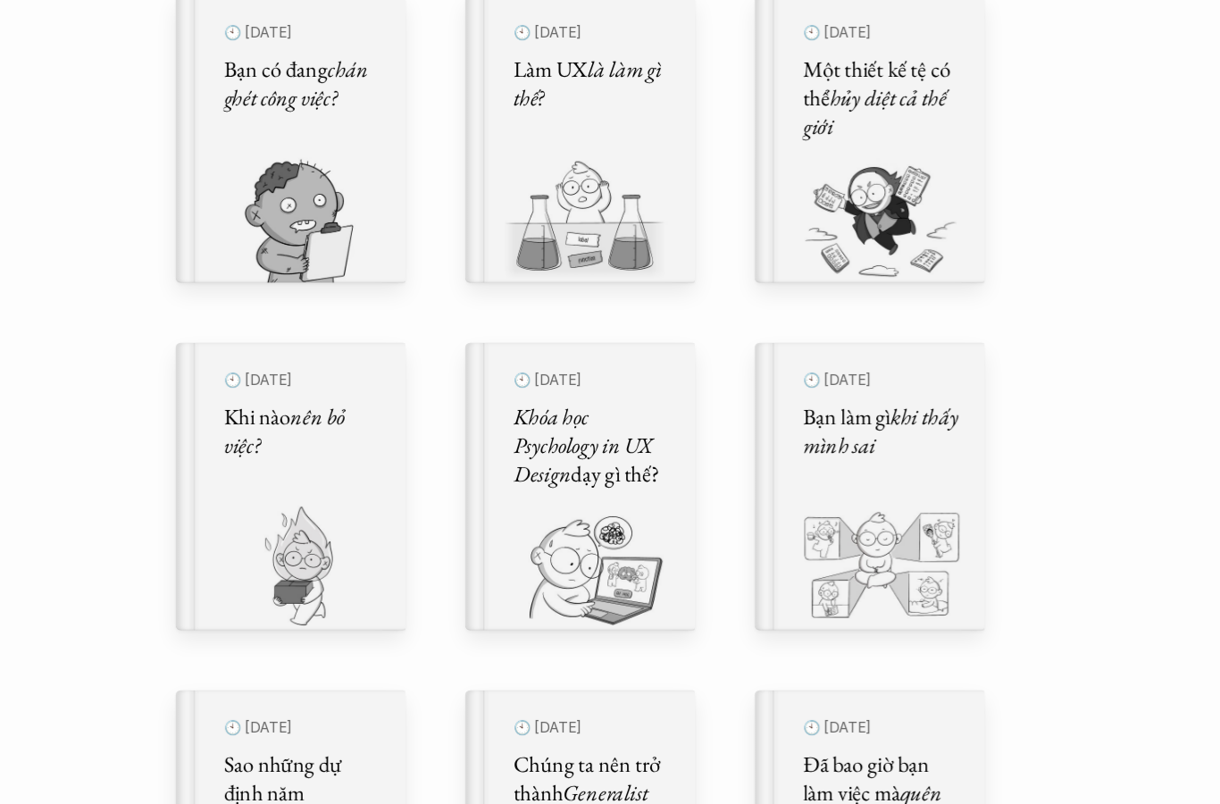
scroll to position [854, 0]
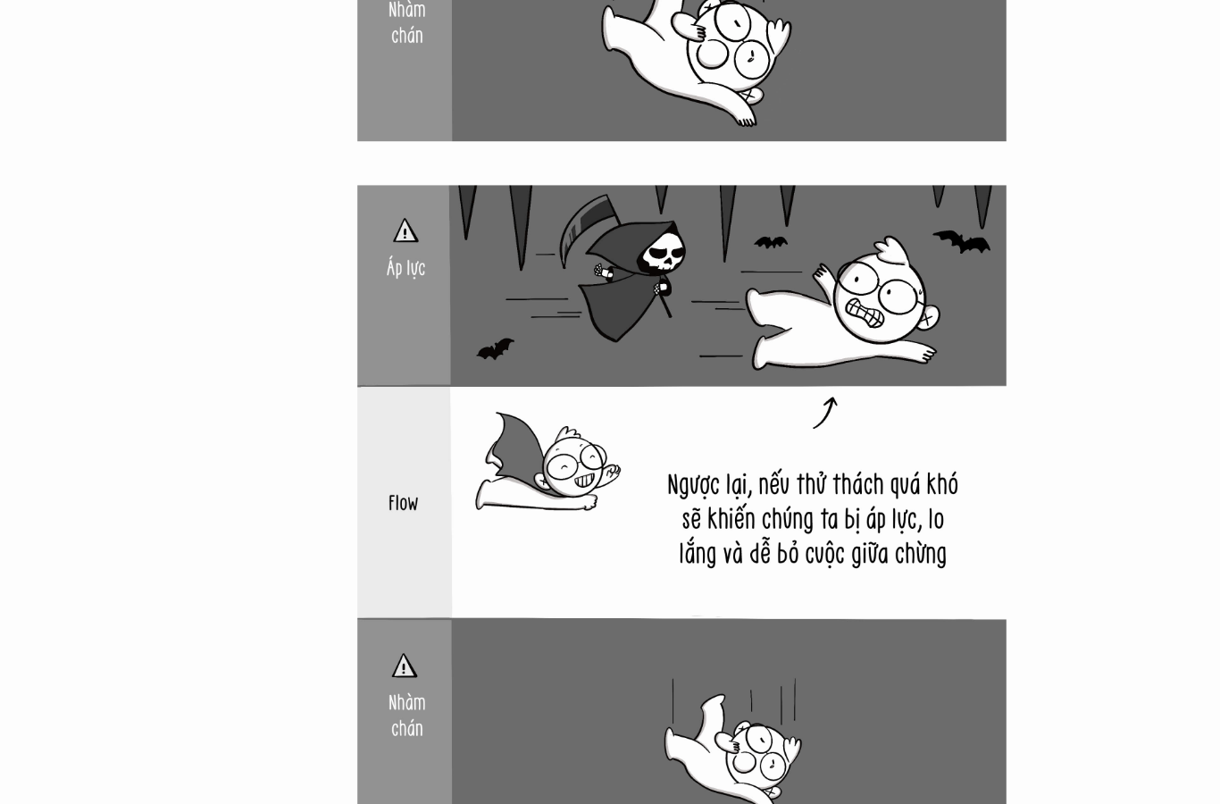
scroll to position [15067, 0]
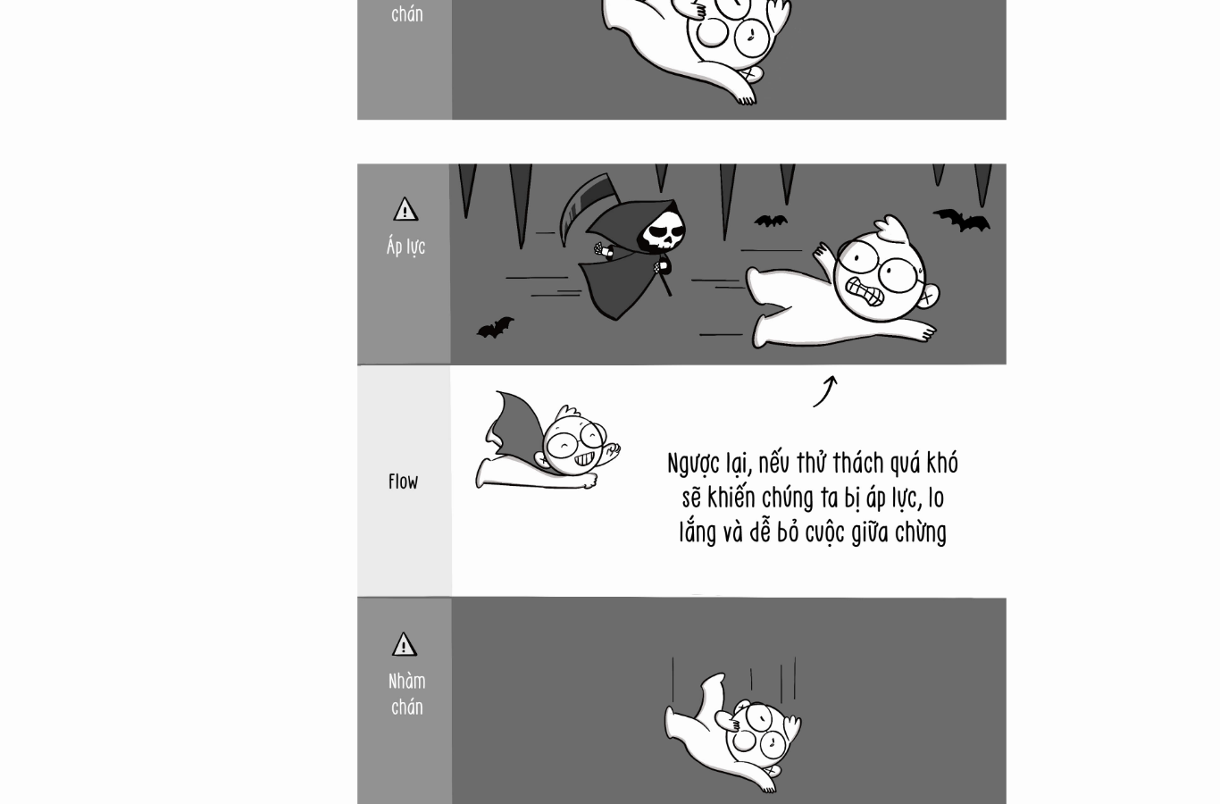
click at [138, 583] on div at bounding box center [610, 735] width 1220 height 29764
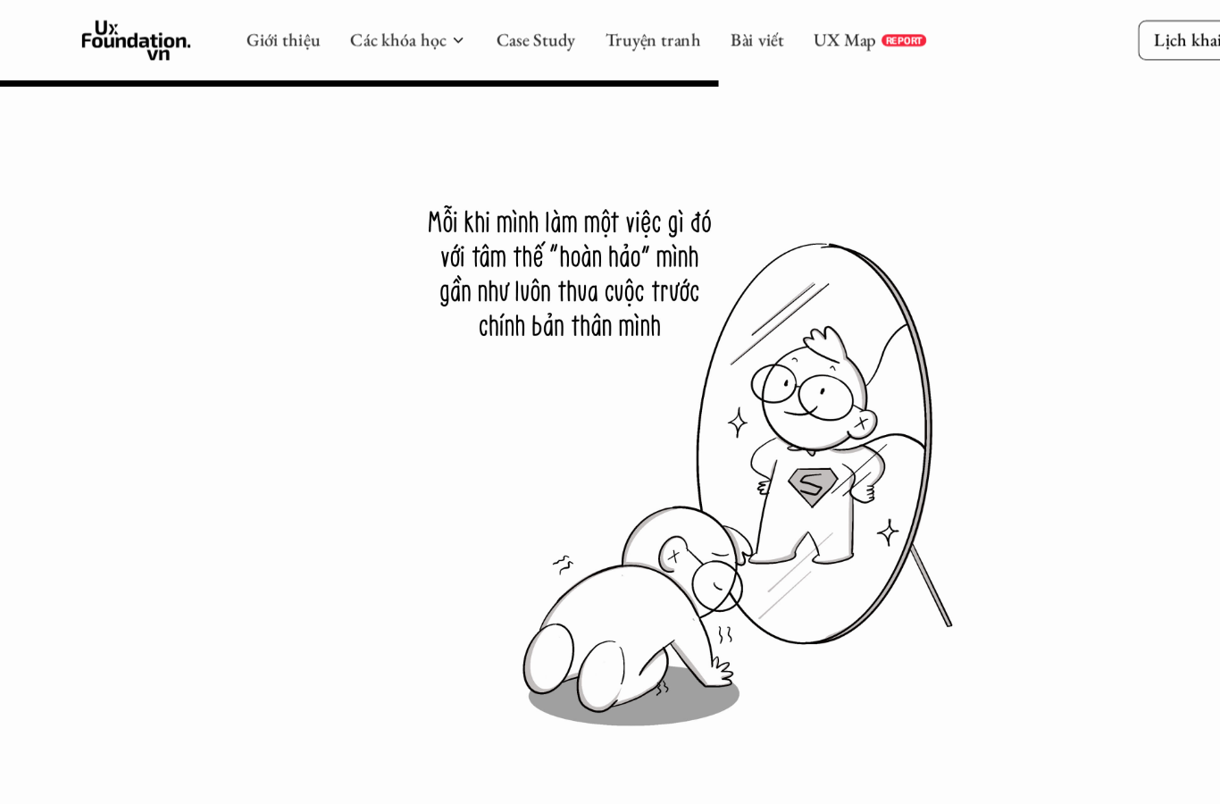
scroll to position [15721, 0]
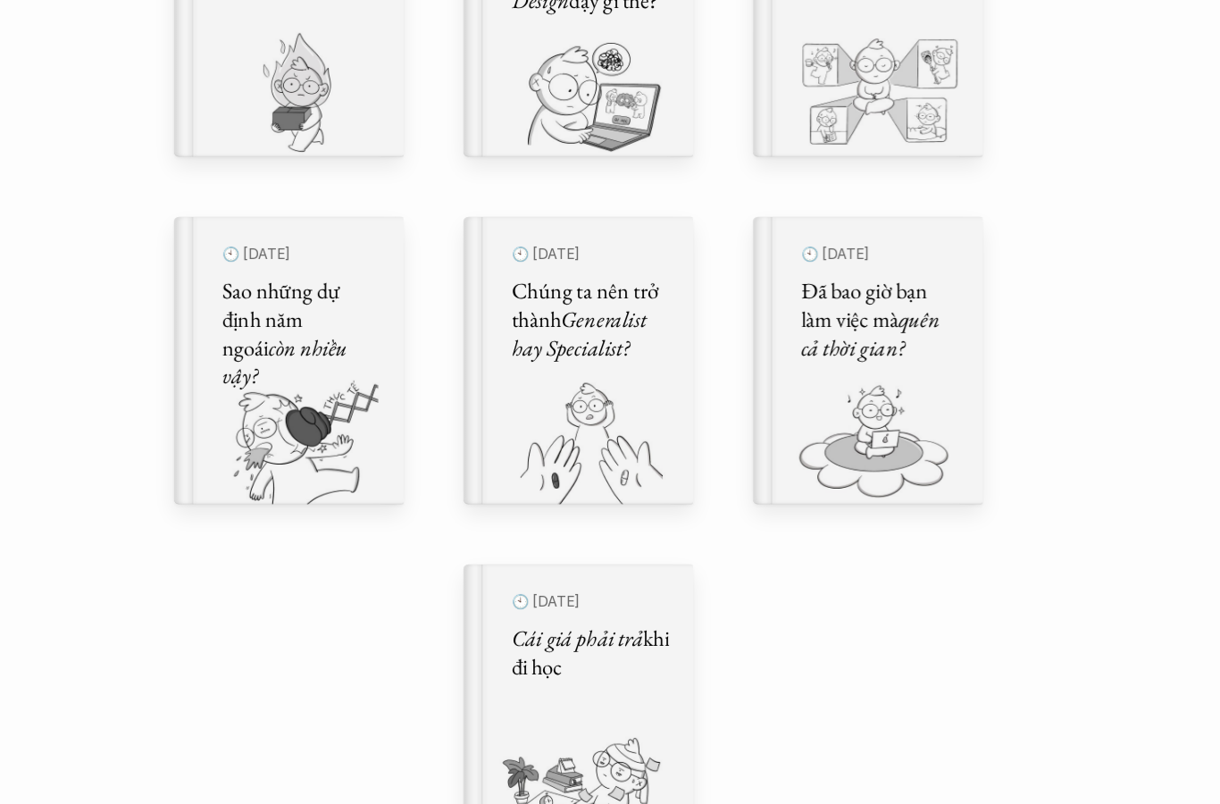
scroll to position [1064, 0]
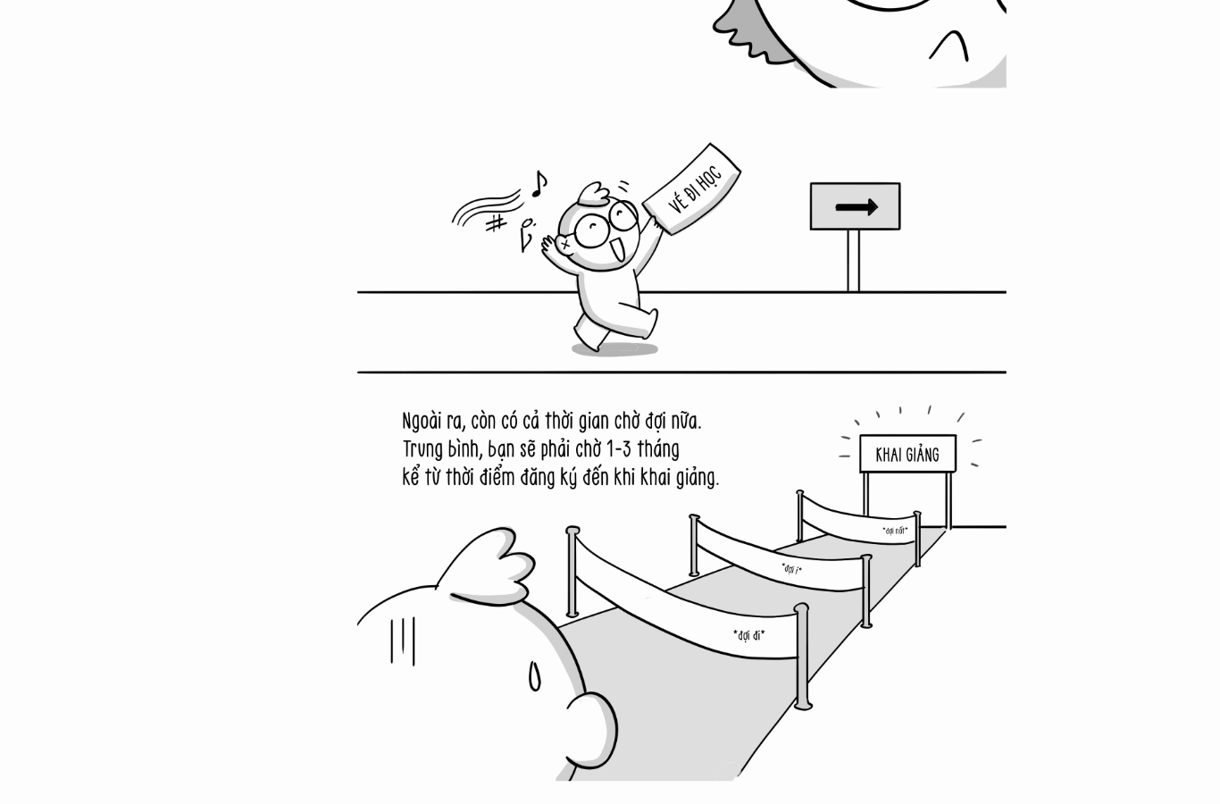
scroll to position [9808, 0]
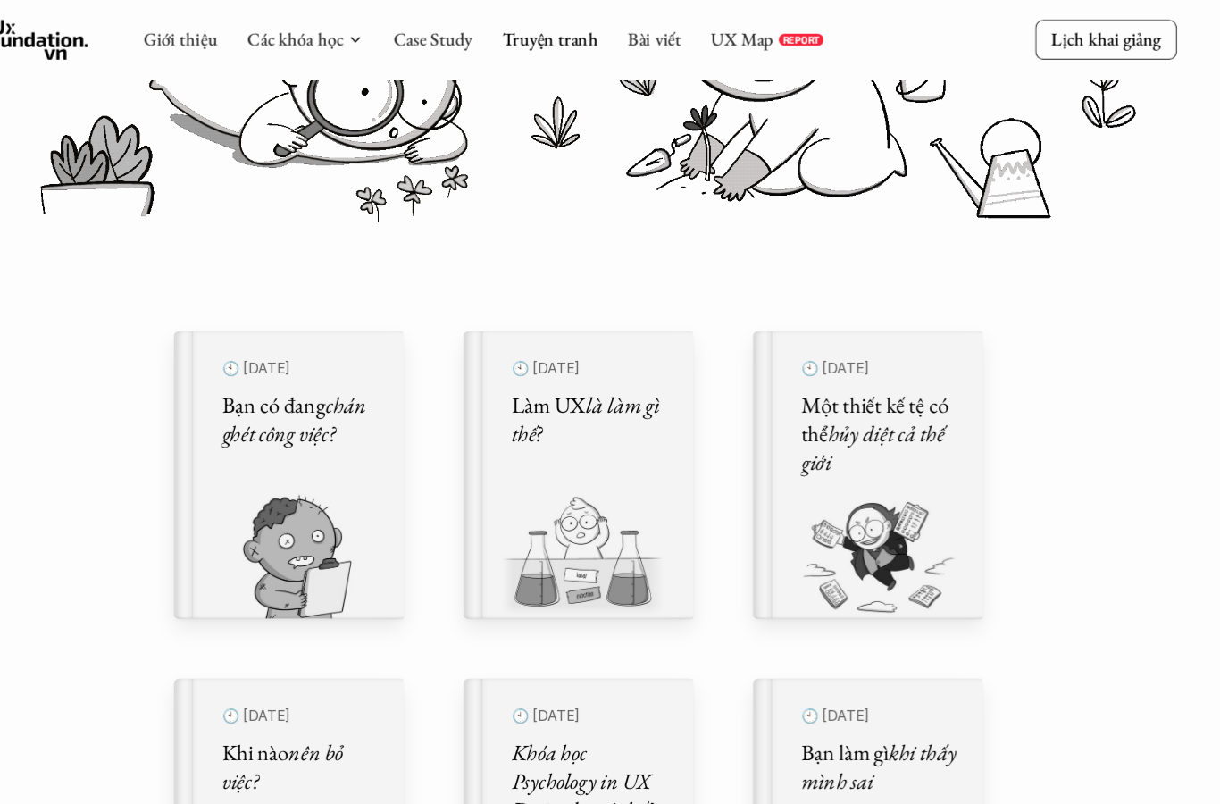
scroll to position [252, 0]
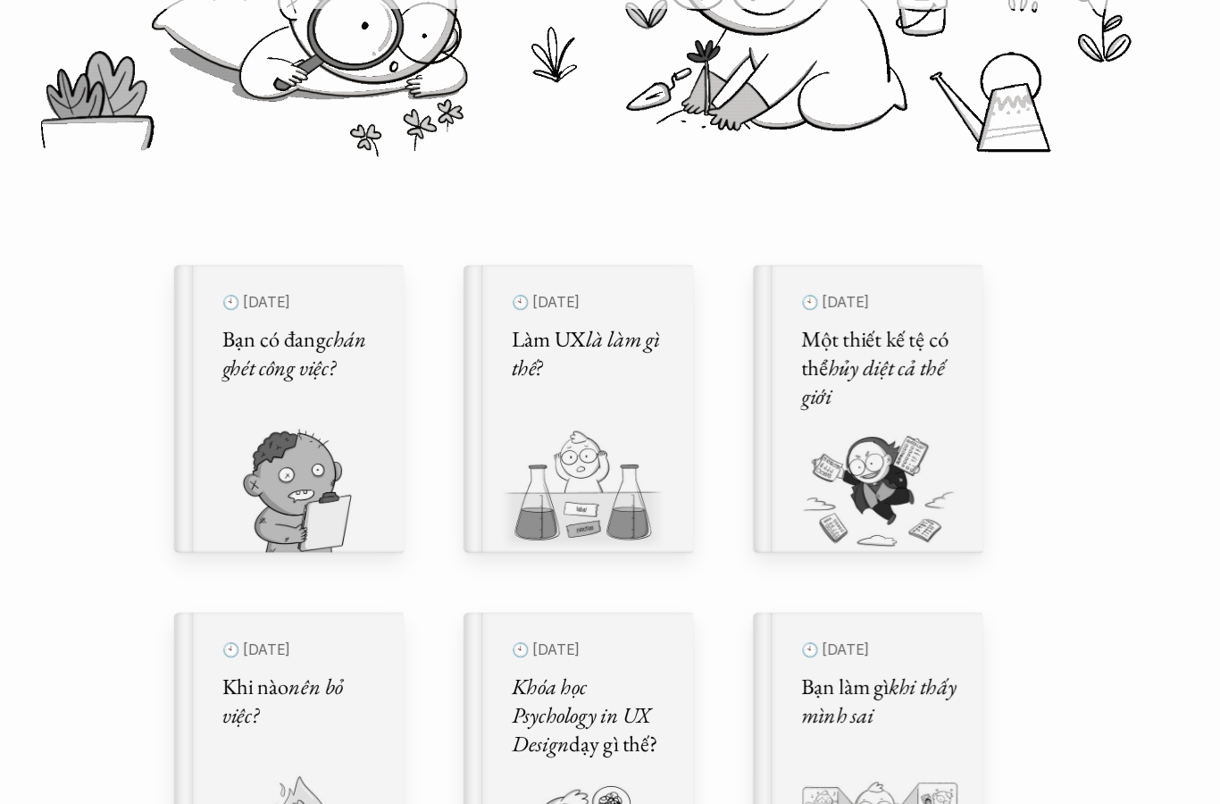
scroll to position [455, 0]
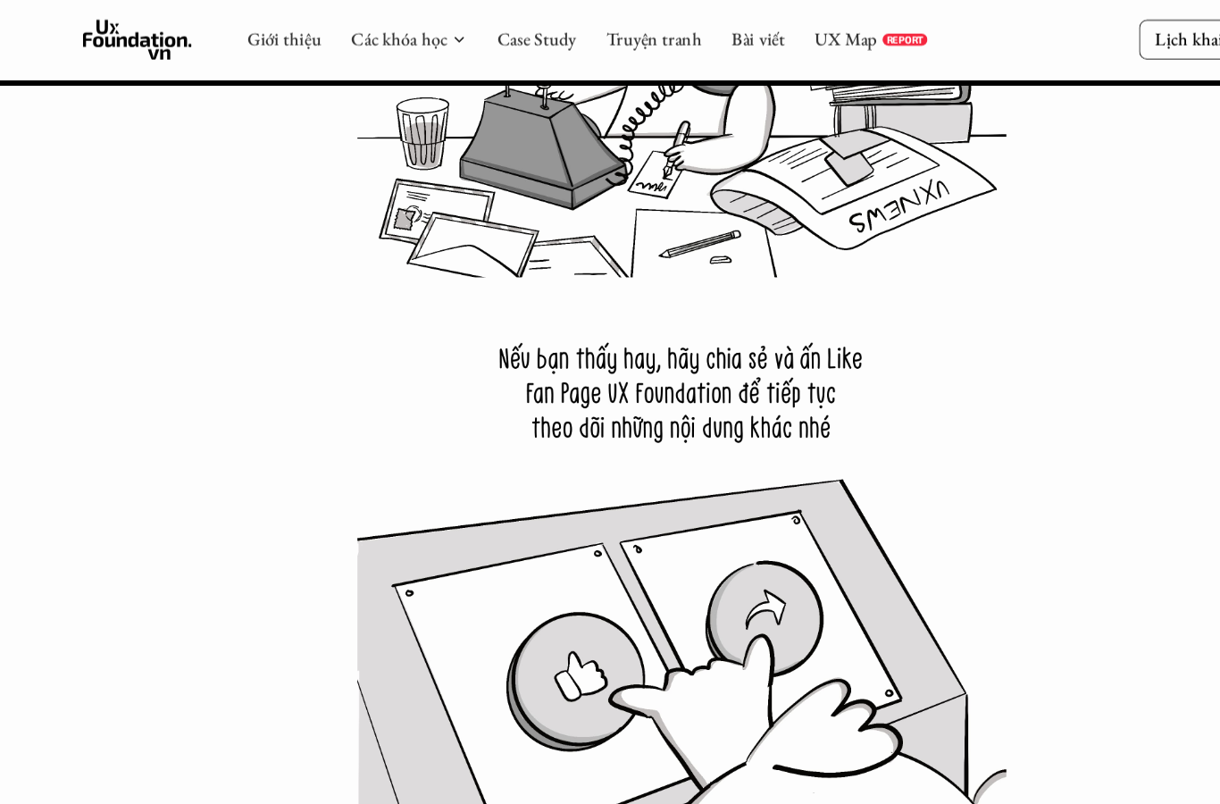
scroll to position [19081, 0]
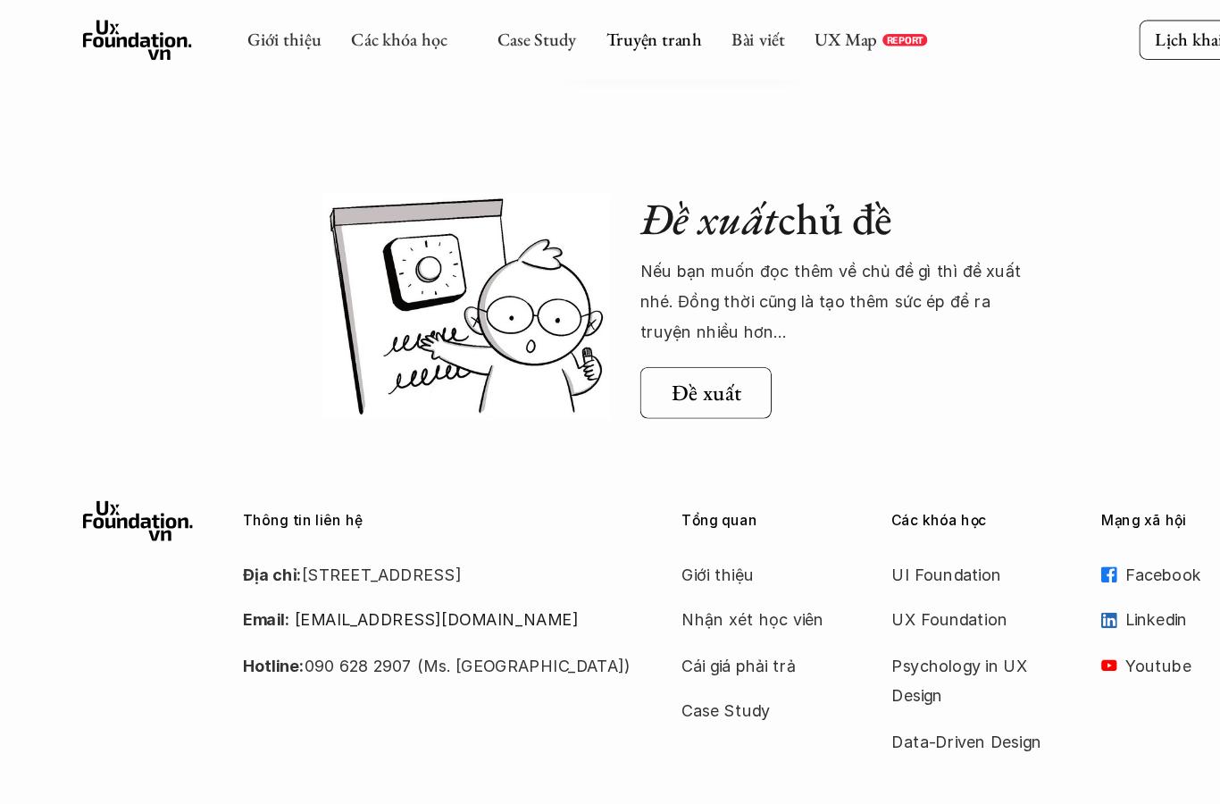
scroll to position [540, 0]
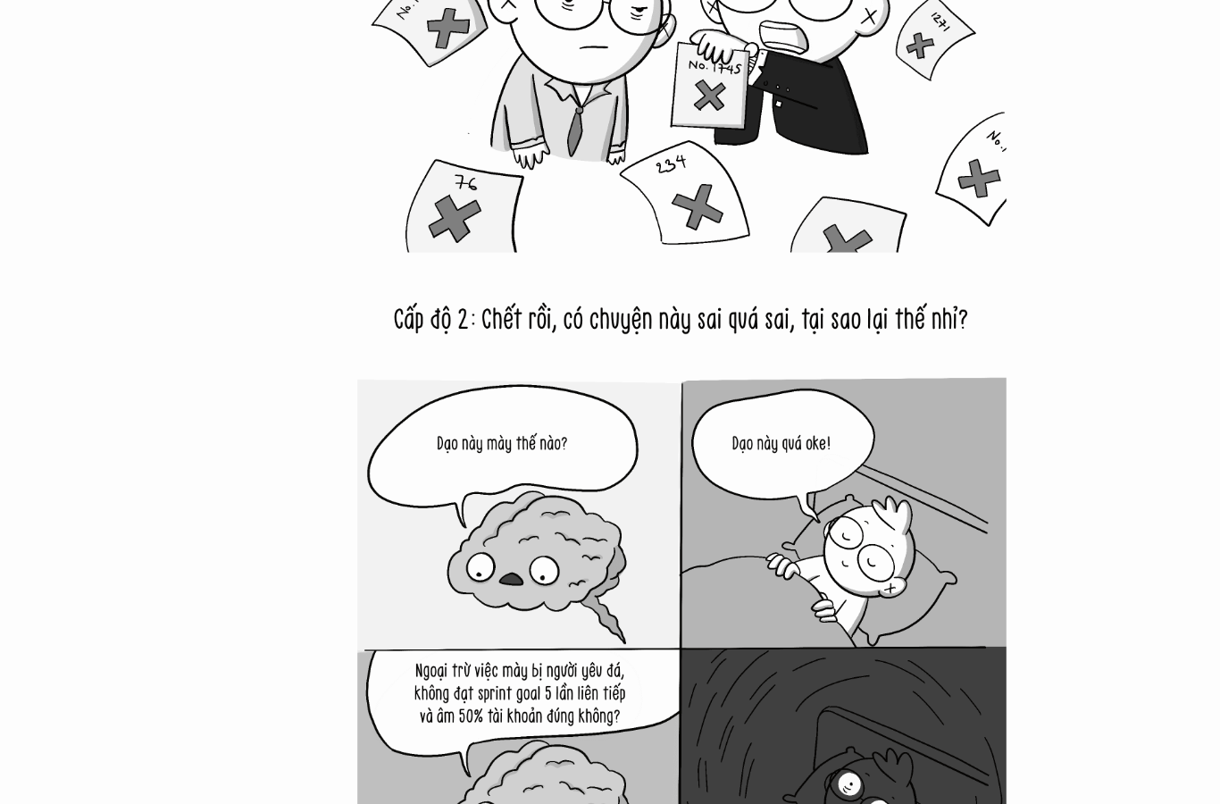
scroll to position [10573, 0]
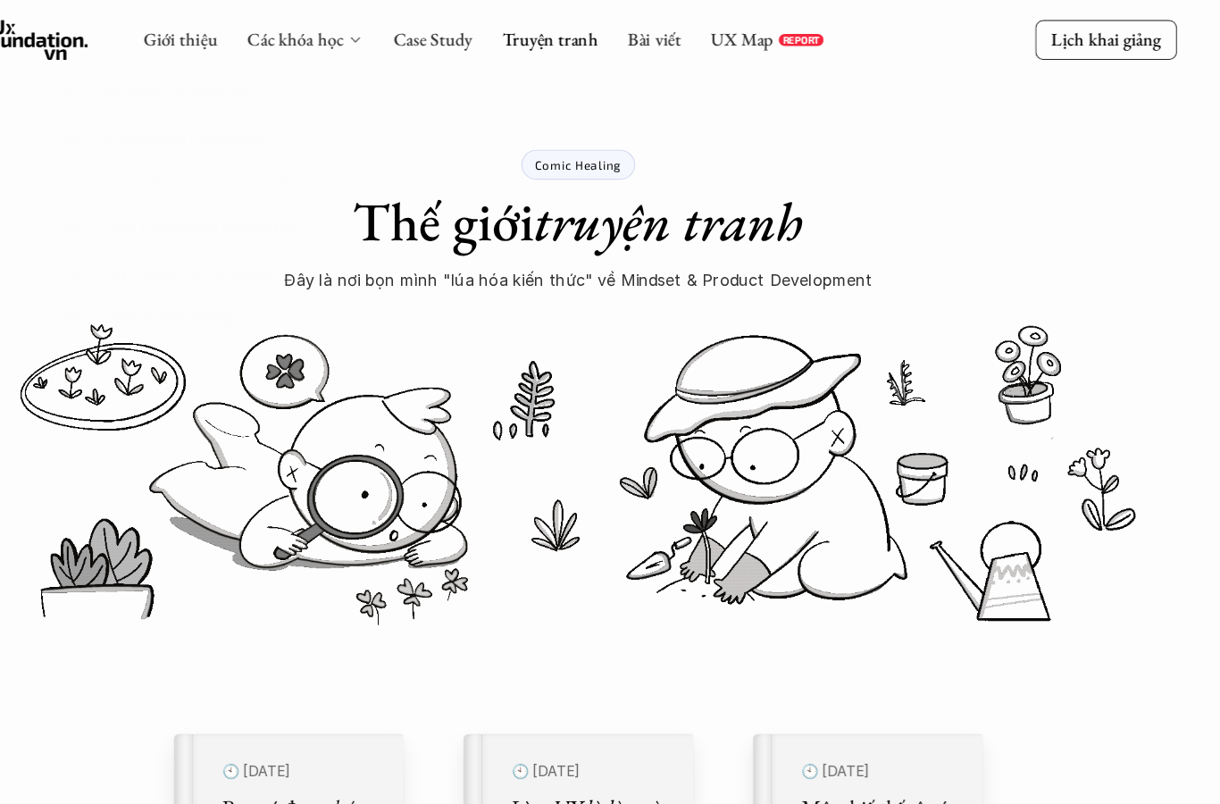
click at [314, 26] on div "Các khóa học" at bounding box center [366, 36] width 104 height 20
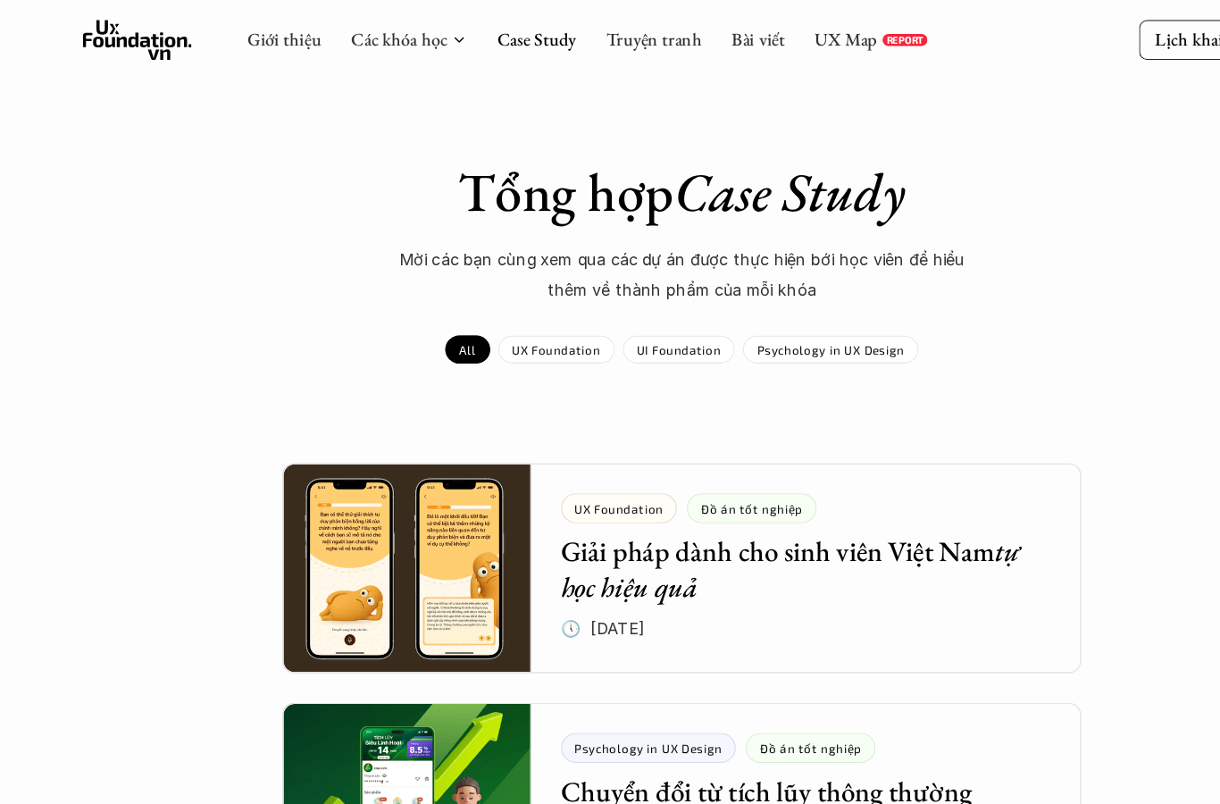
click at [375, 38] on link "Các khóa học" at bounding box center [357, 35] width 86 height 21
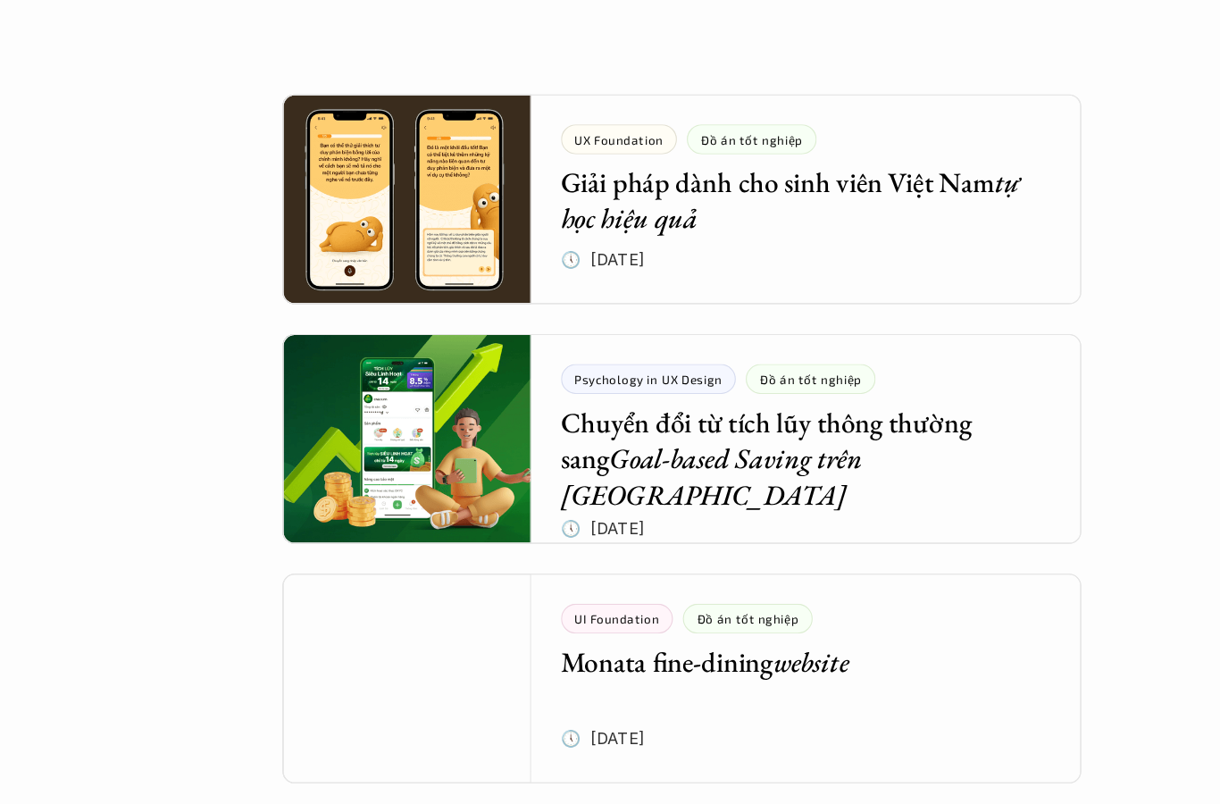
scroll to position [310, 0]
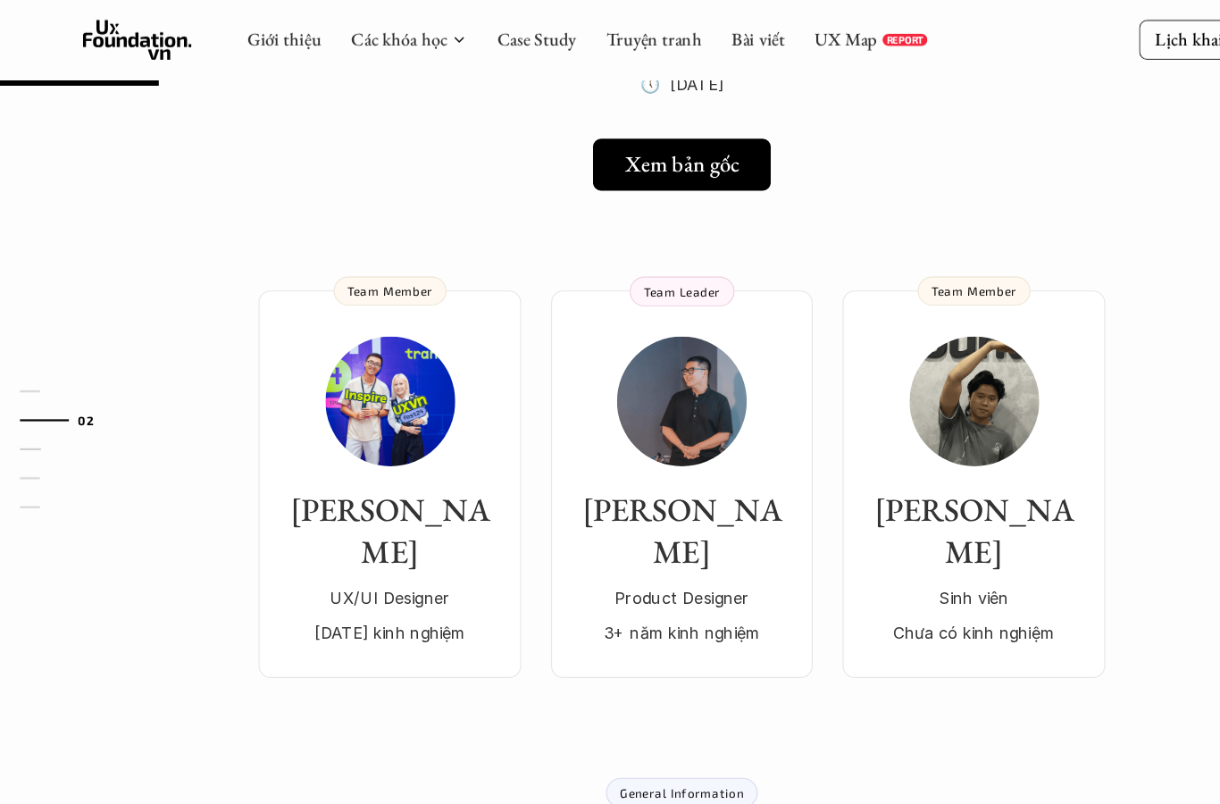
scroll to position [219, 0]
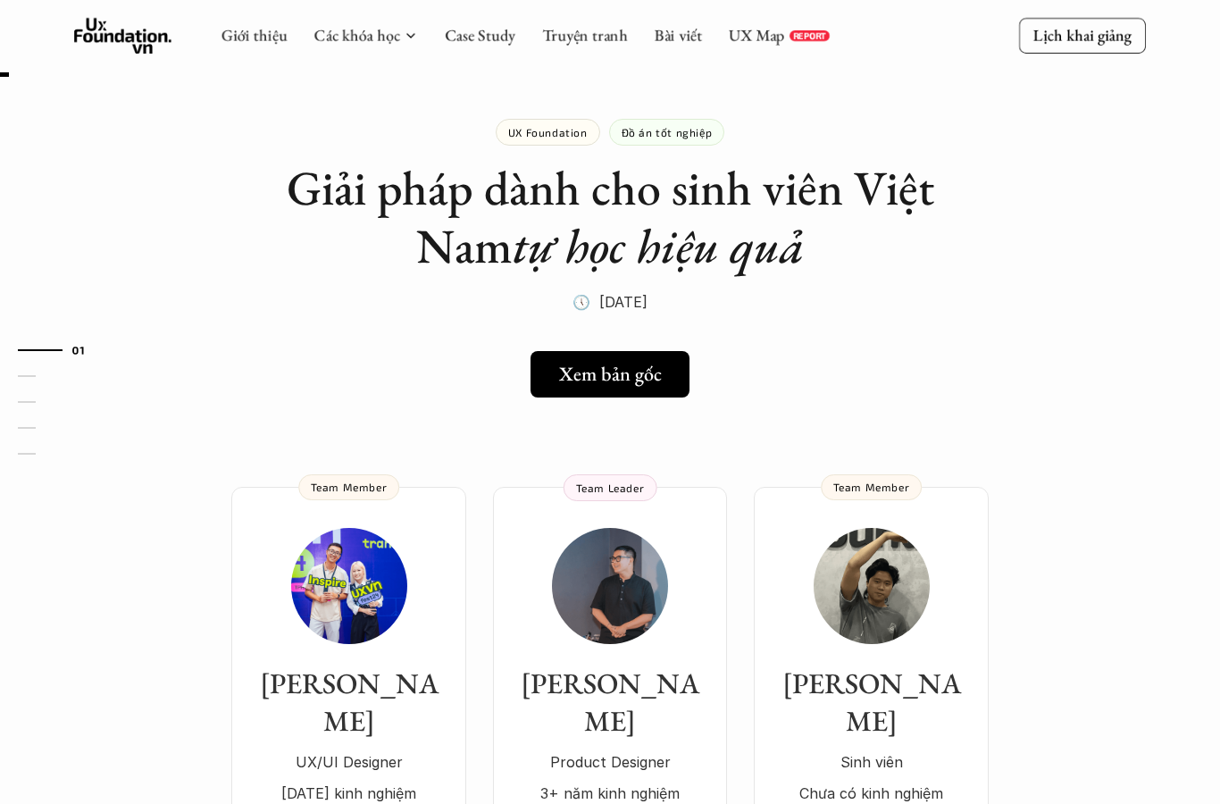
click at [599, 295] on p "🕔 ngày 25 thg 2, 2025" at bounding box center [610, 302] width 75 height 27
click at [599, 366] on h5 "Xem bản gốc" at bounding box center [608, 374] width 102 height 23
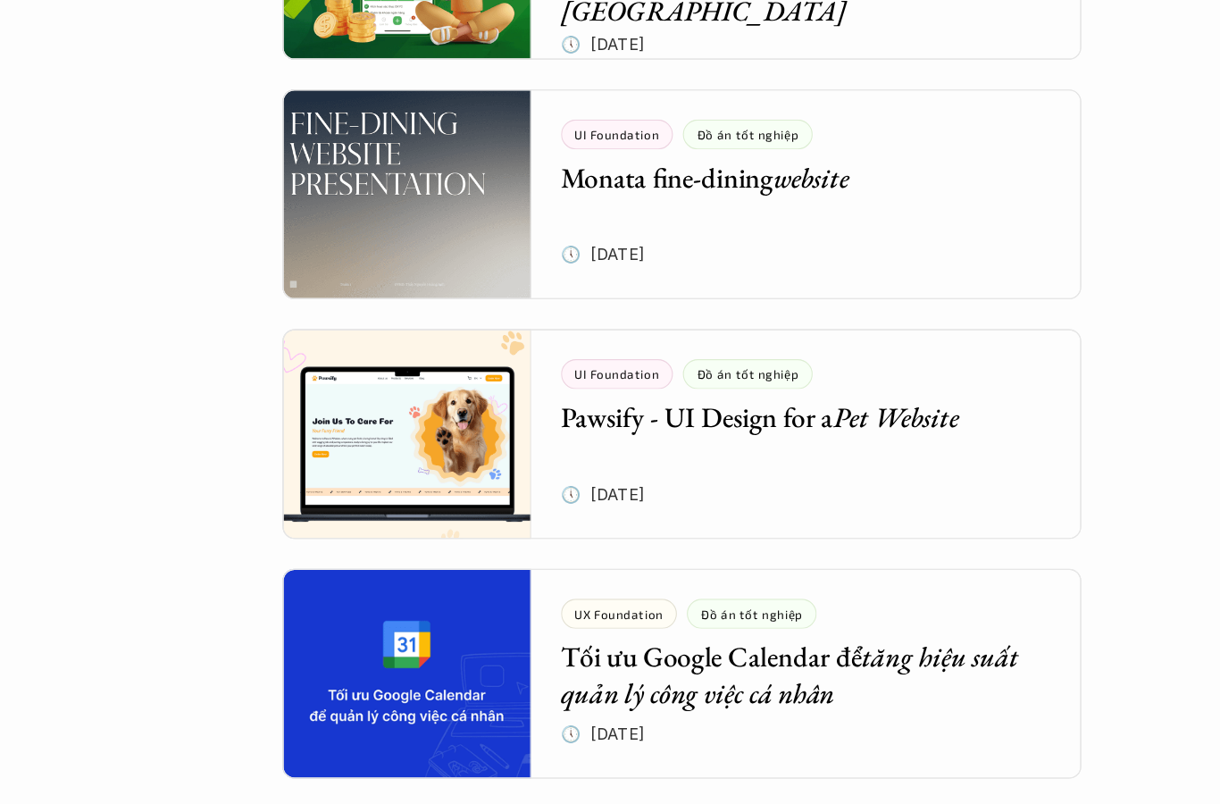
scroll to position [948, 0]
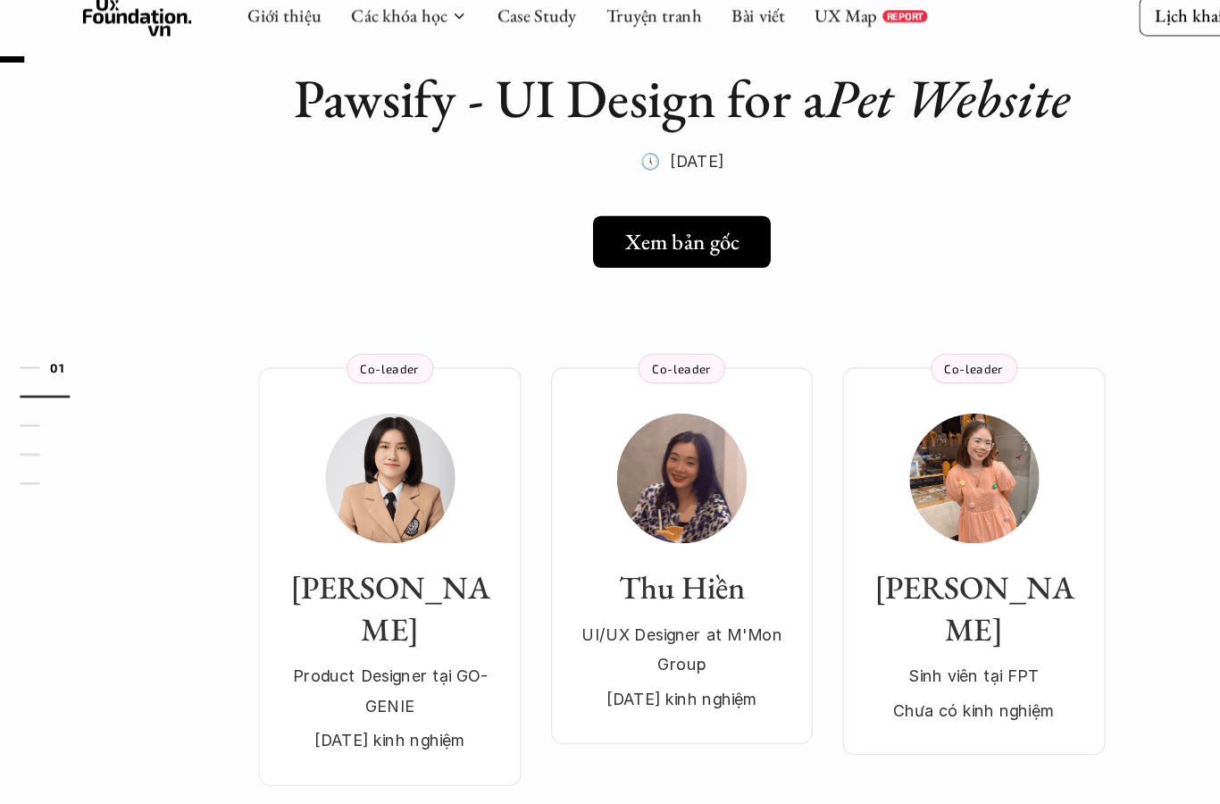
scroll to position [209, 0]
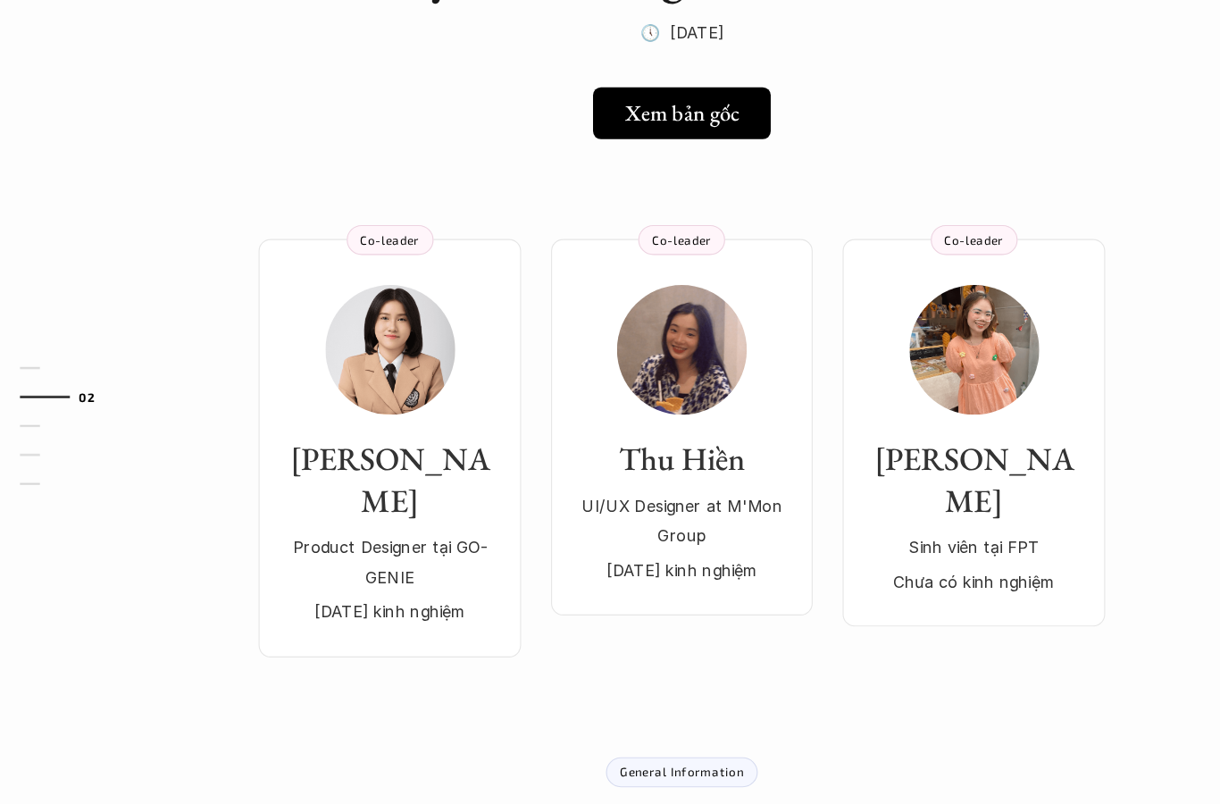
click at [600, 111] on h5 "Xem bản gốc" at bounding box center [604, 122] width 103 height 23
click at [599, 111] on h5 "Xem bản gốc" at bounding box center [604, 122] width 103 height 23
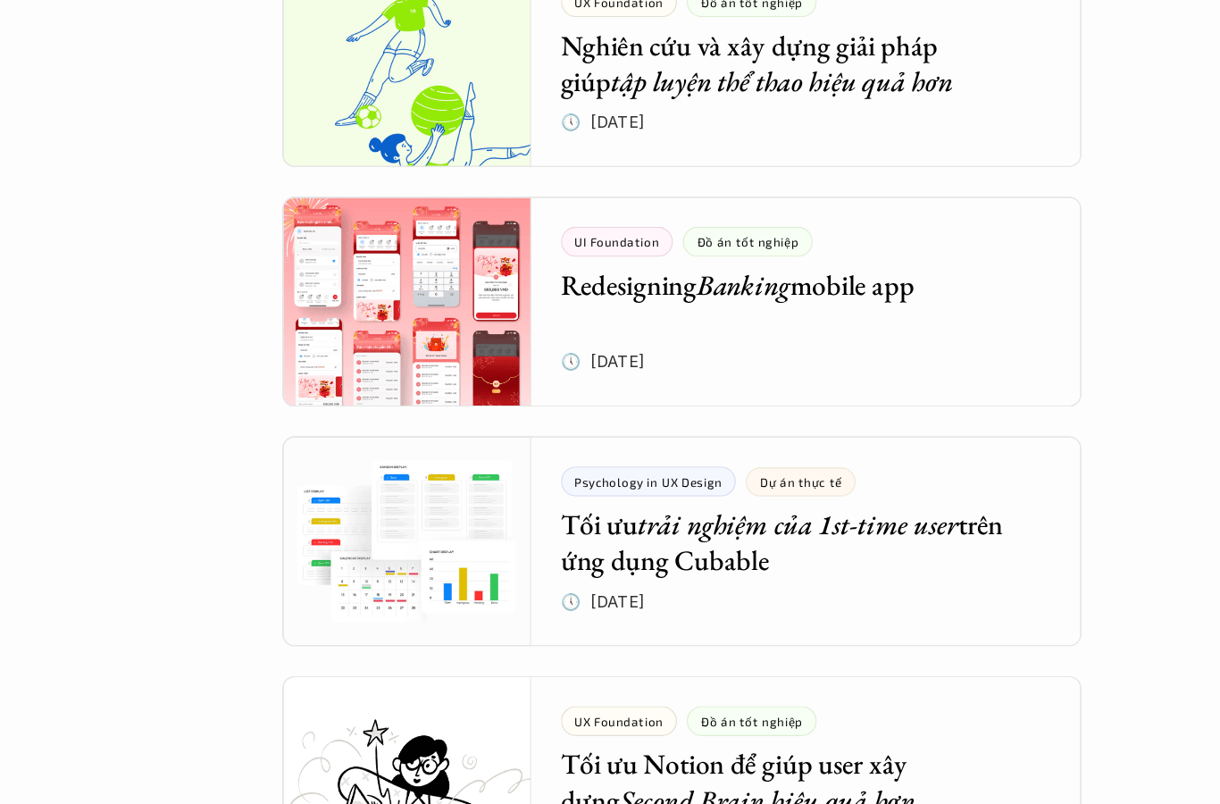
scroll to position [3062, 0]
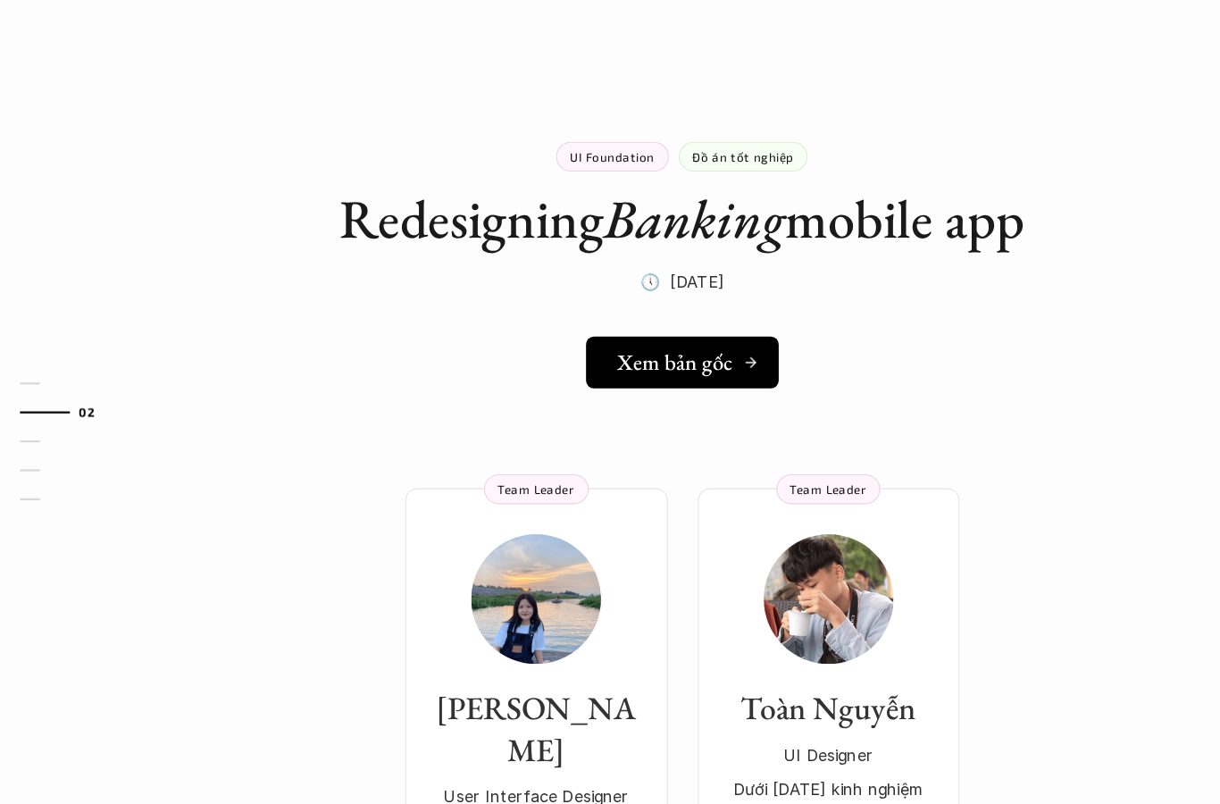
click at [608, 344] on link "Xem bản gốc" at bounding box center [610, 331] width 172 height 46
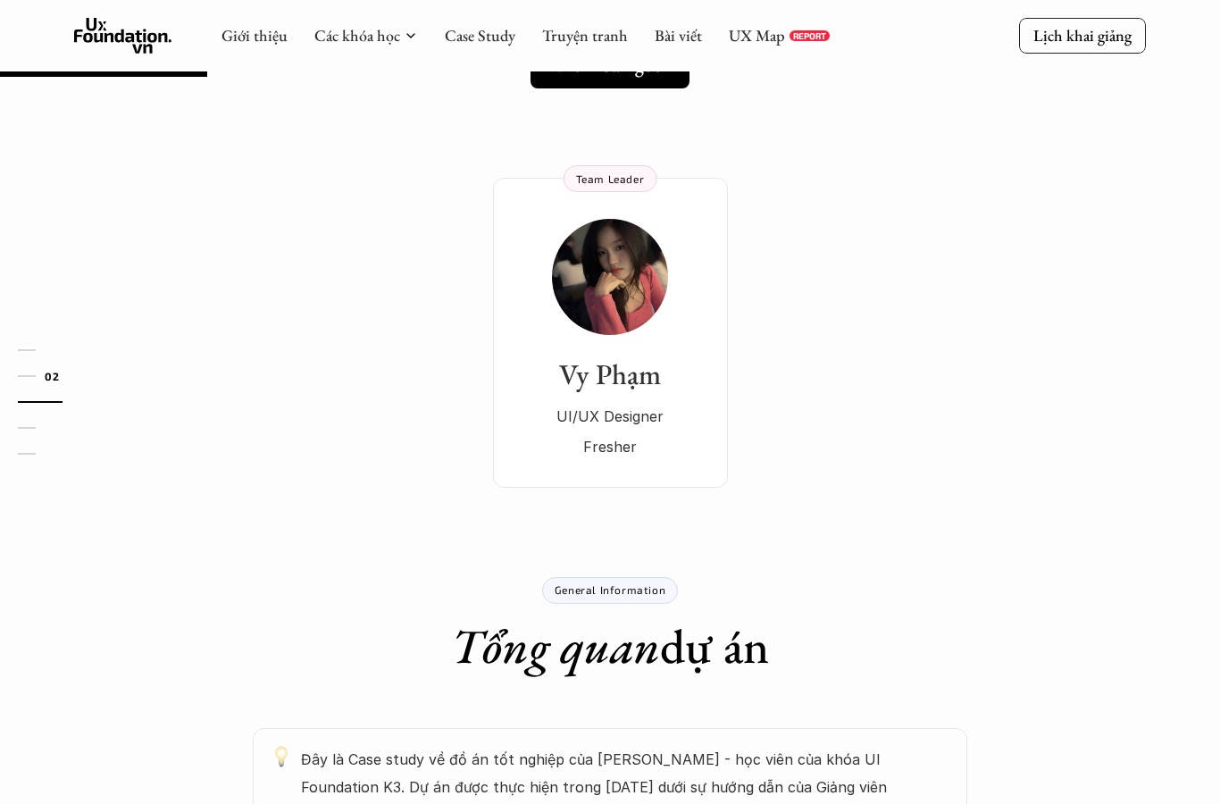
scroll to position [168, 0]
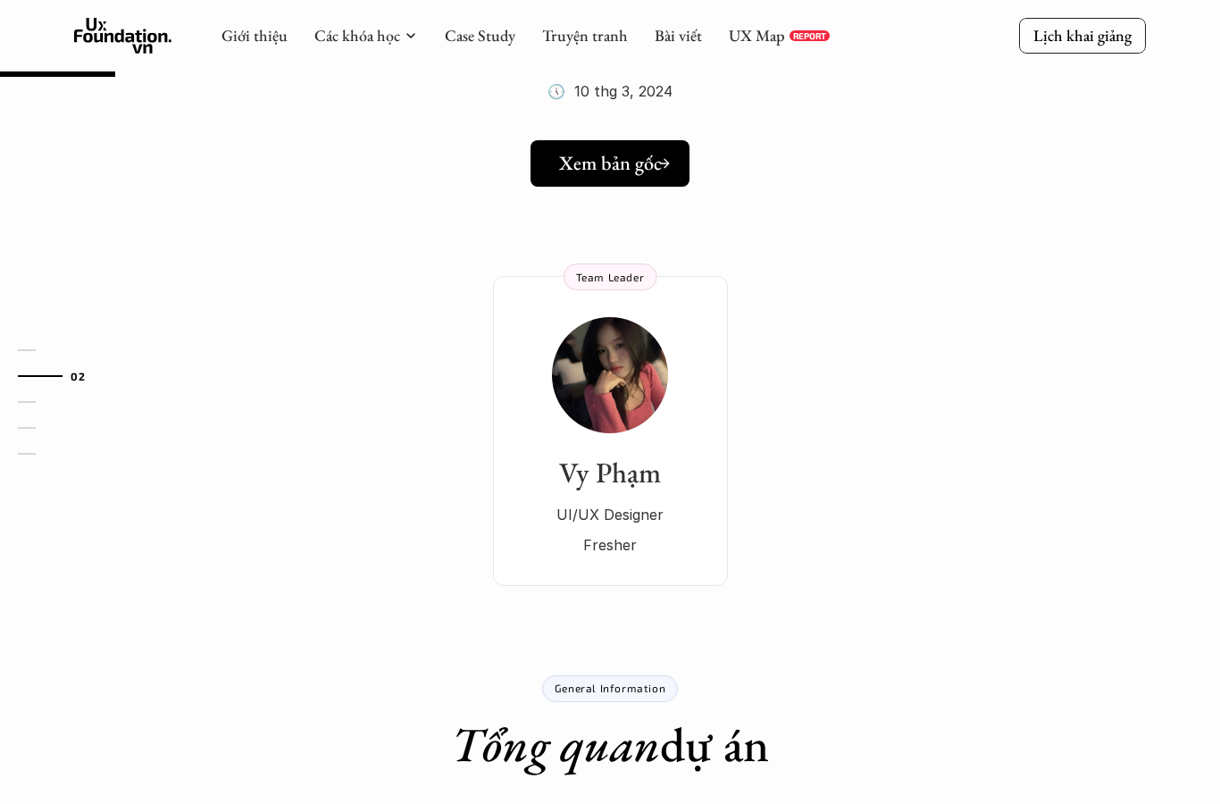
click at [594, 155] on h5 "Xem bản gốc" at bounding box center [610, 163] width 103 height 23
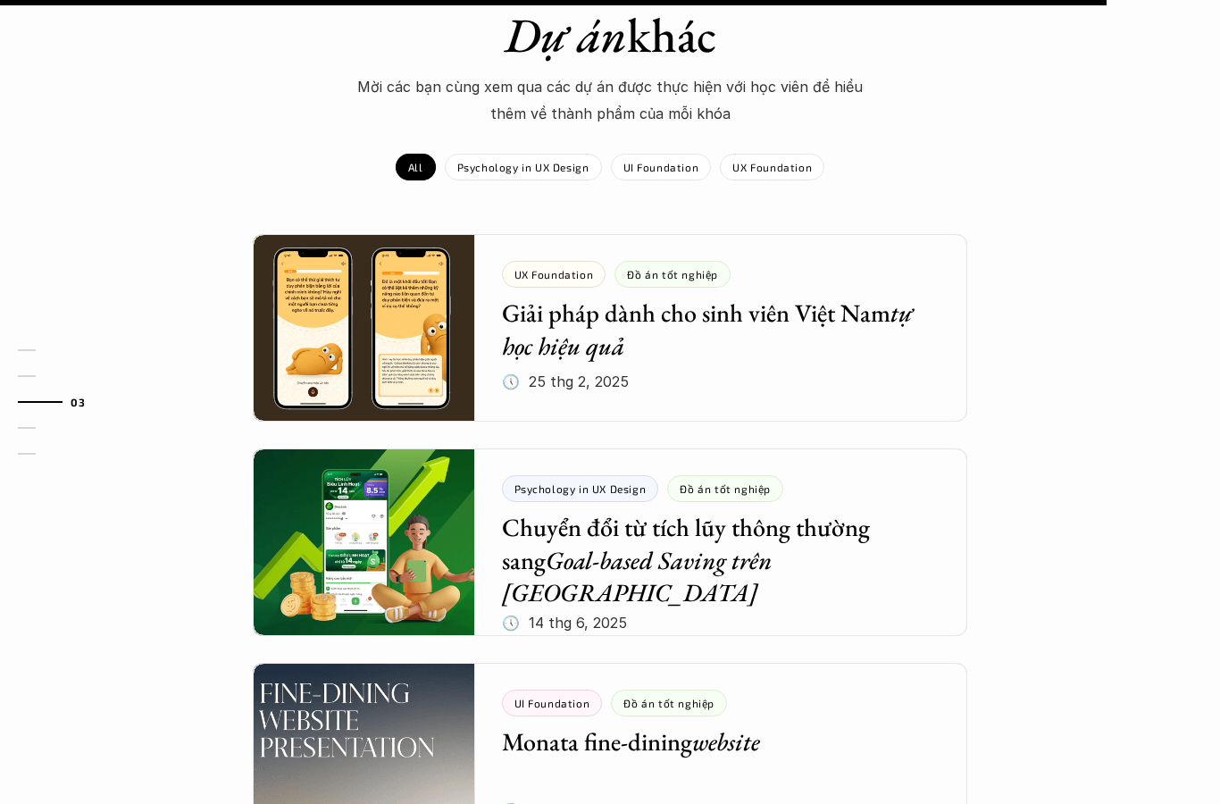
scroll to position [1856, 0]
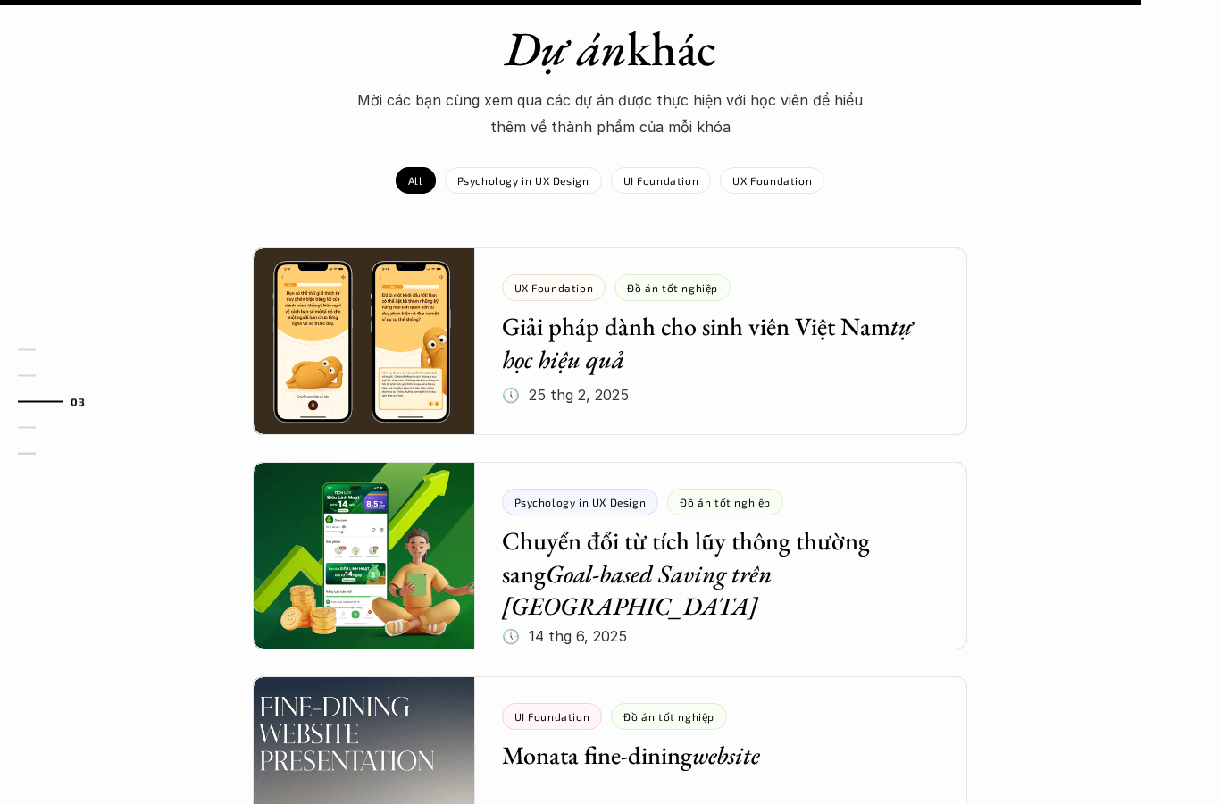
click at [308, 683] on div at bounding box center [610, 771] width 715 height 188
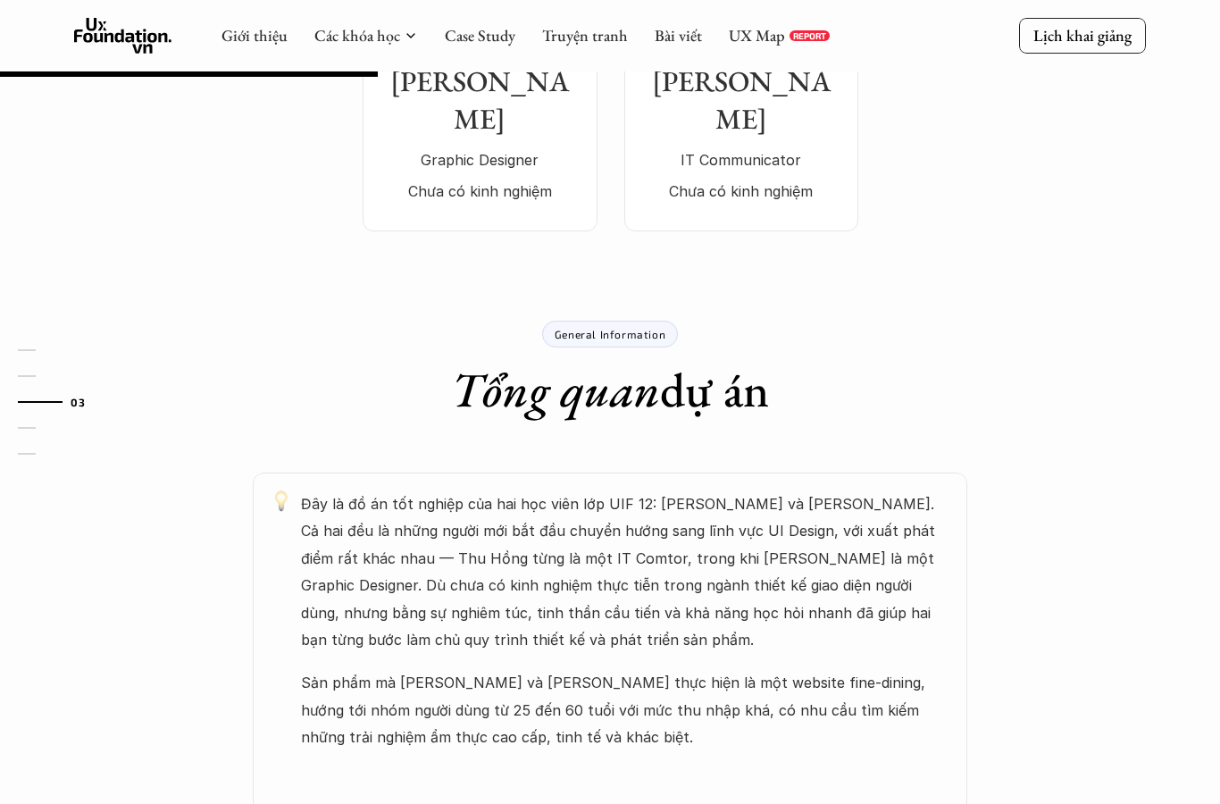
scroll to position [560, 0]
click at [230, 524] on div "Đây là đồ án tốt nghiệp của hai học viên lớp UIF 12: [PERSON_NAME] và [PERSON_N…" at bounding box center [610, 802] width 1072 height 660
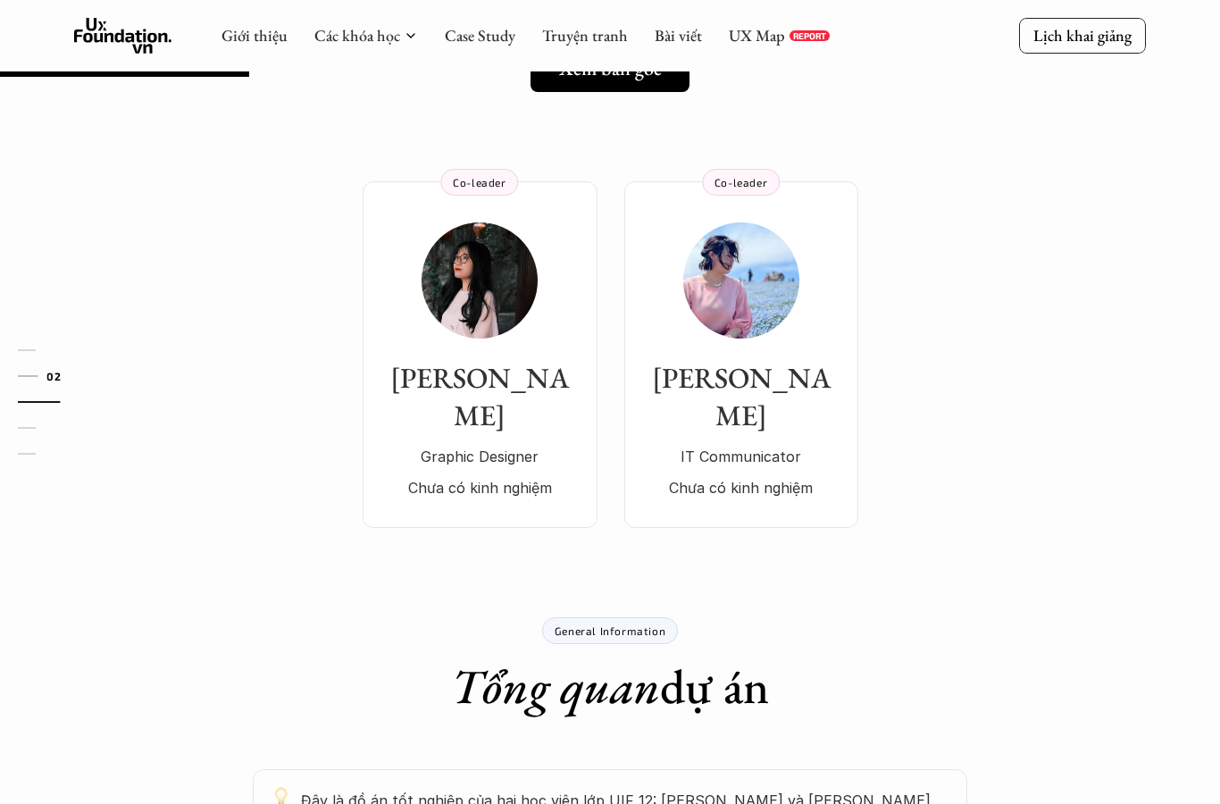
scroll to position [176, 0]
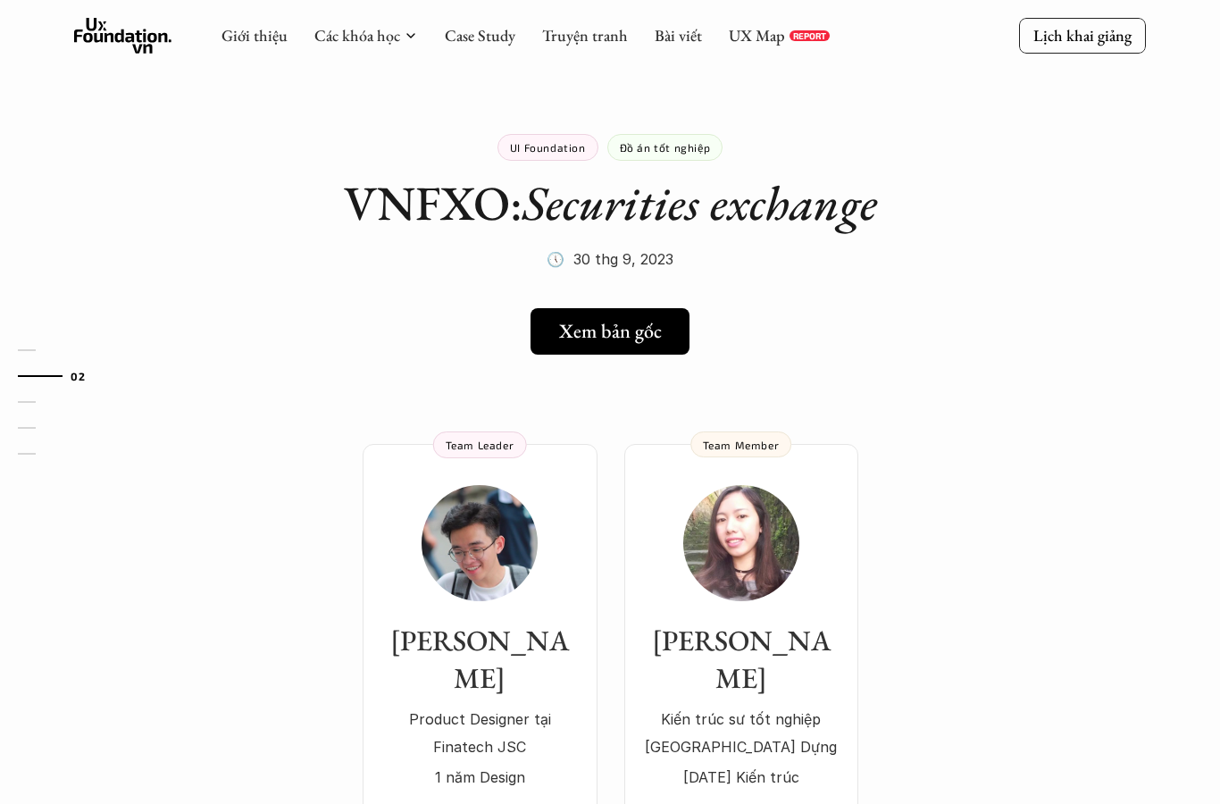
click at [613, 331] on h5 "Xem bản gốc" at bounding box center [610, 331] width 103 height 23
click at [561, 323] on h5 "Xem bản gốc" at bounding box center [604, 331] width 103 height 23
